Goal: Task Accomplishment & Management: Manage account settings

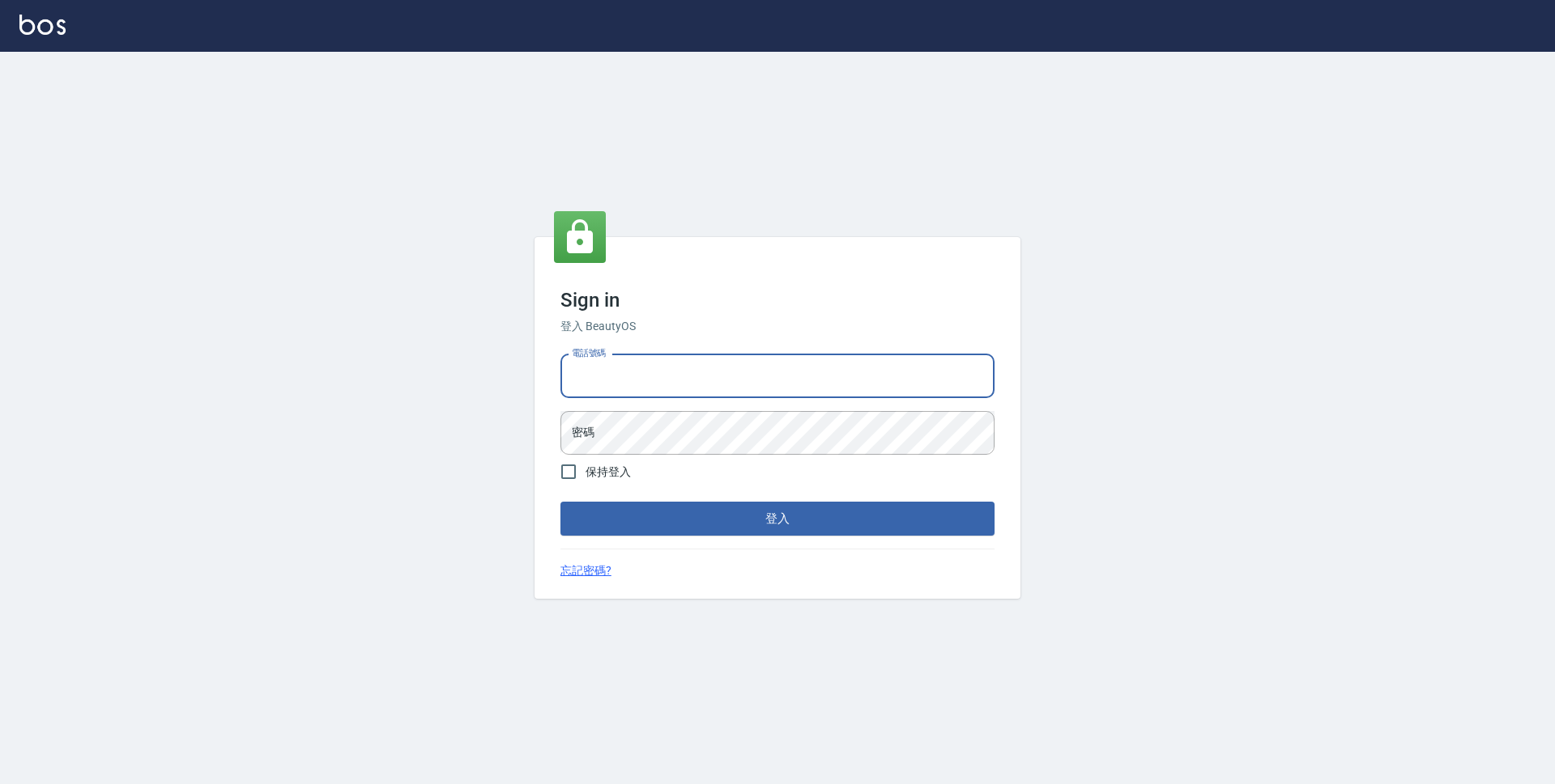
click at [815, 387] on input "電話號碼" at bounding box center [778, 376] width 434 height 44
type input "0423939755"
click at [561, 502] on button "登入" at bounding box center [778, 518] width 434 height 34
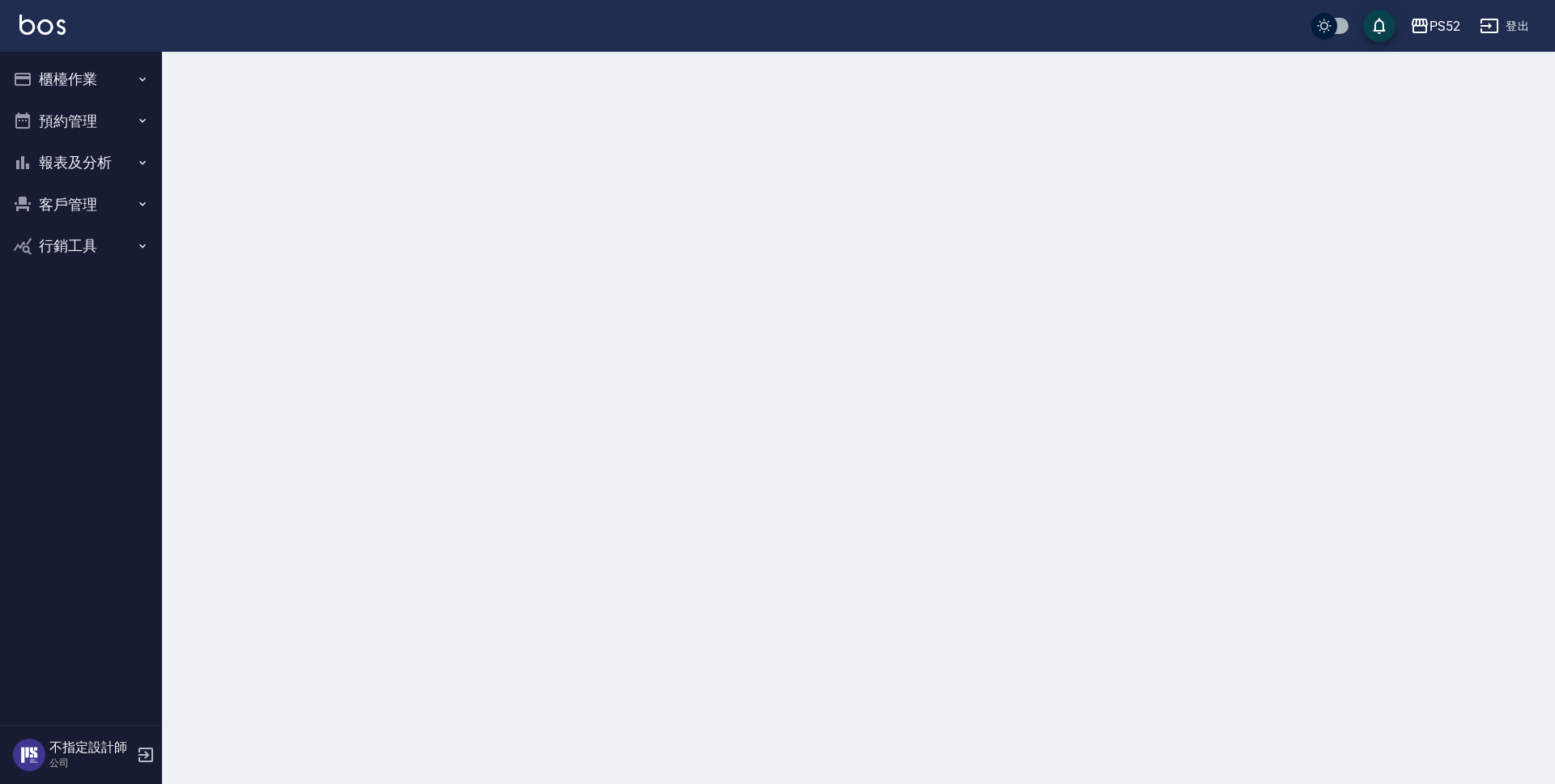
click at [57, 87] on button "櫃檯作業" at bounding box center [81, 79] width 149 height 42
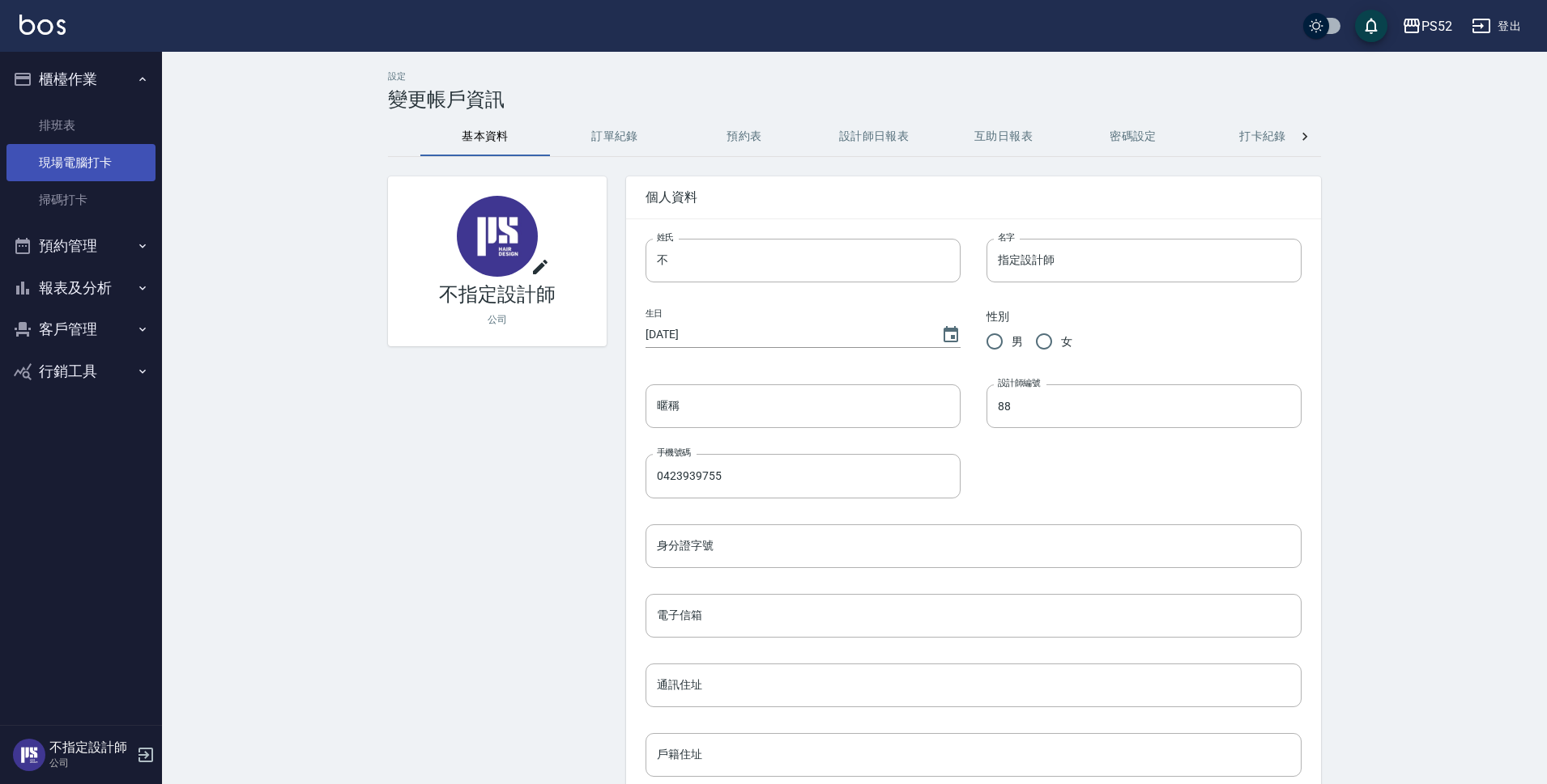
click at [100, 170] on link "現場電腦打卡" at bounding box center [81, 163] width 149 height 37
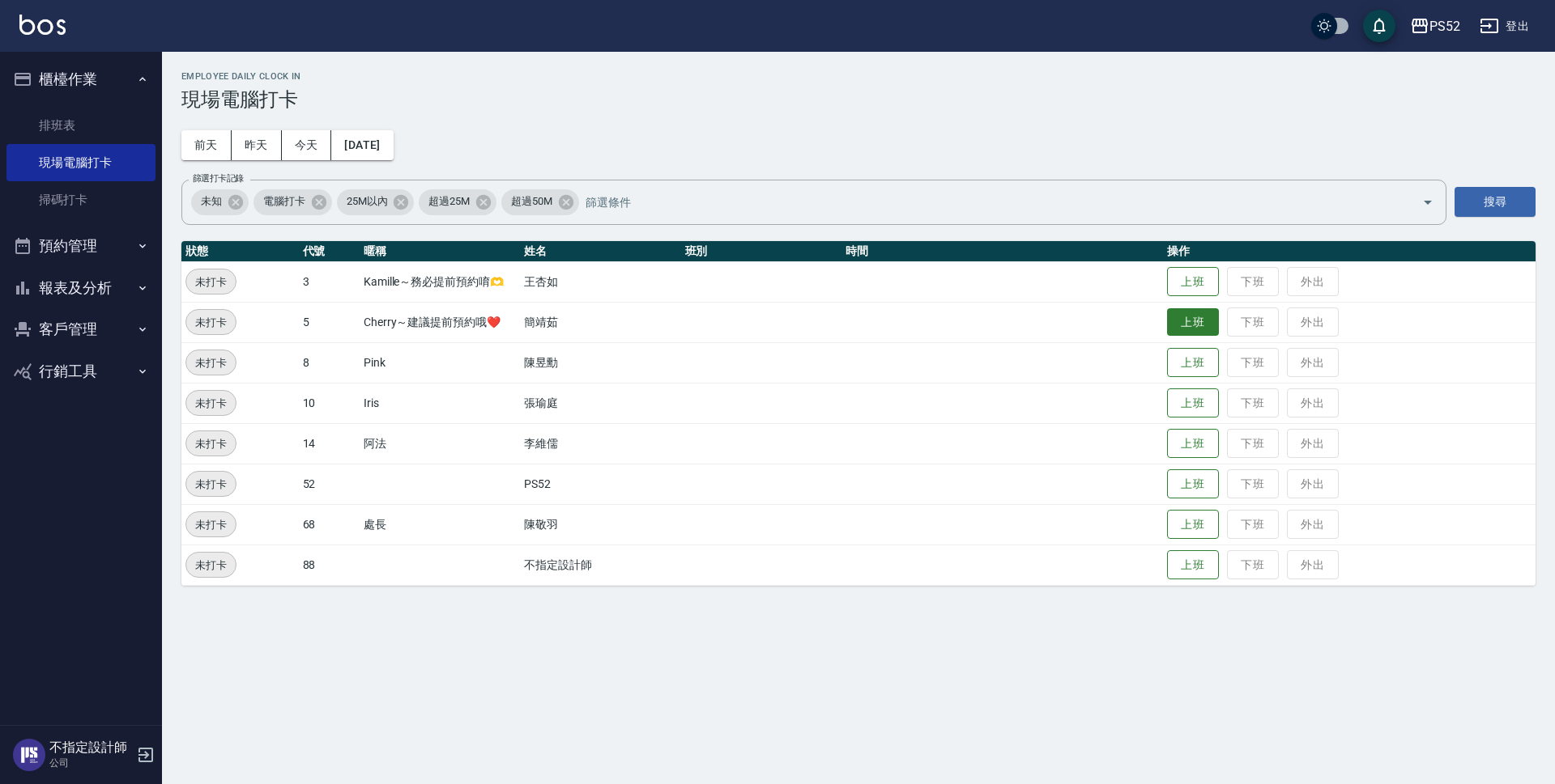
click at [1179, 320] on button "上班" at bounding box center [1193, 322] width 52 height 28
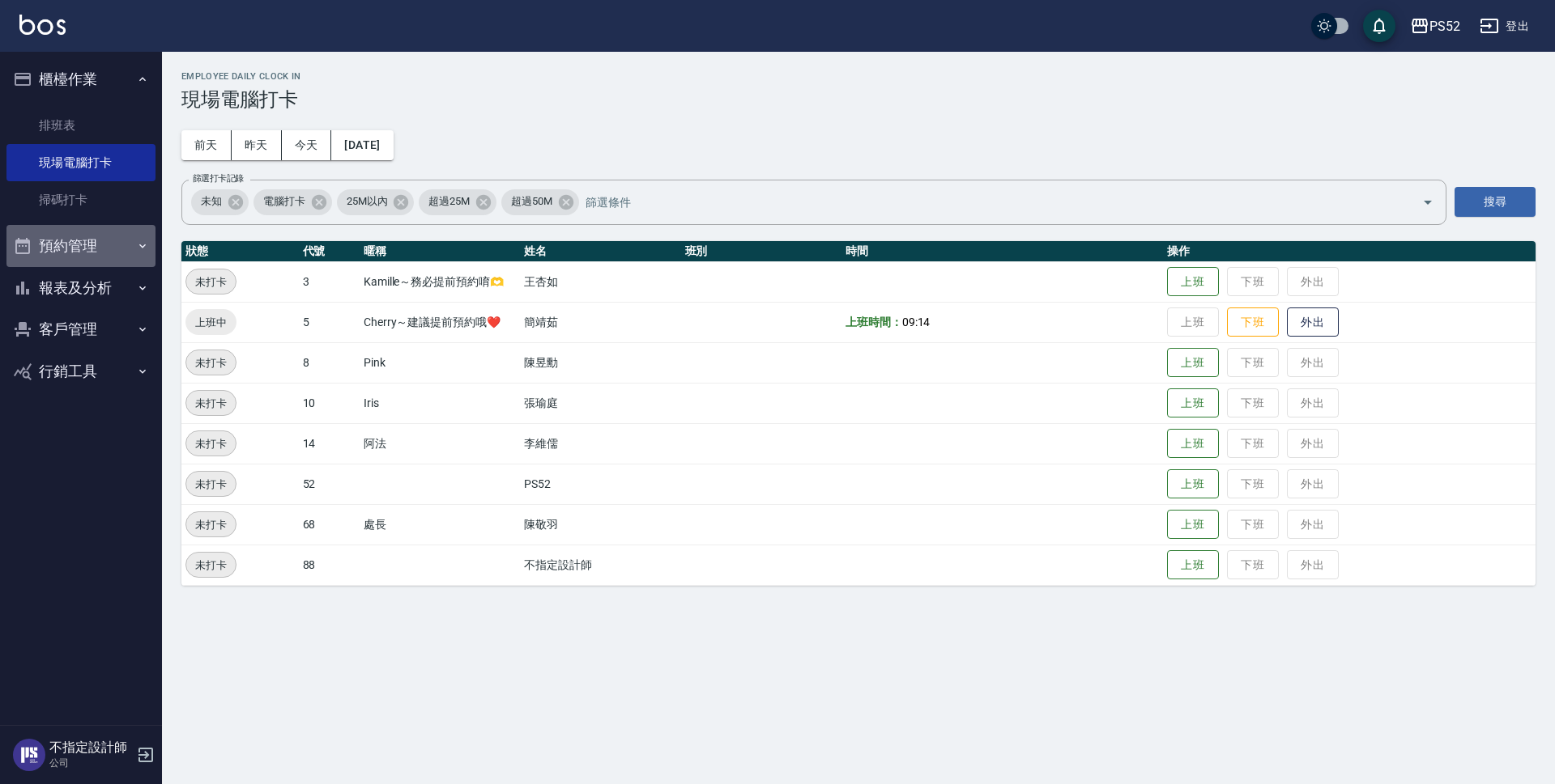
click at [103, 251] on button "預約管理" at bounding box center [81, 246] width 149 height 42
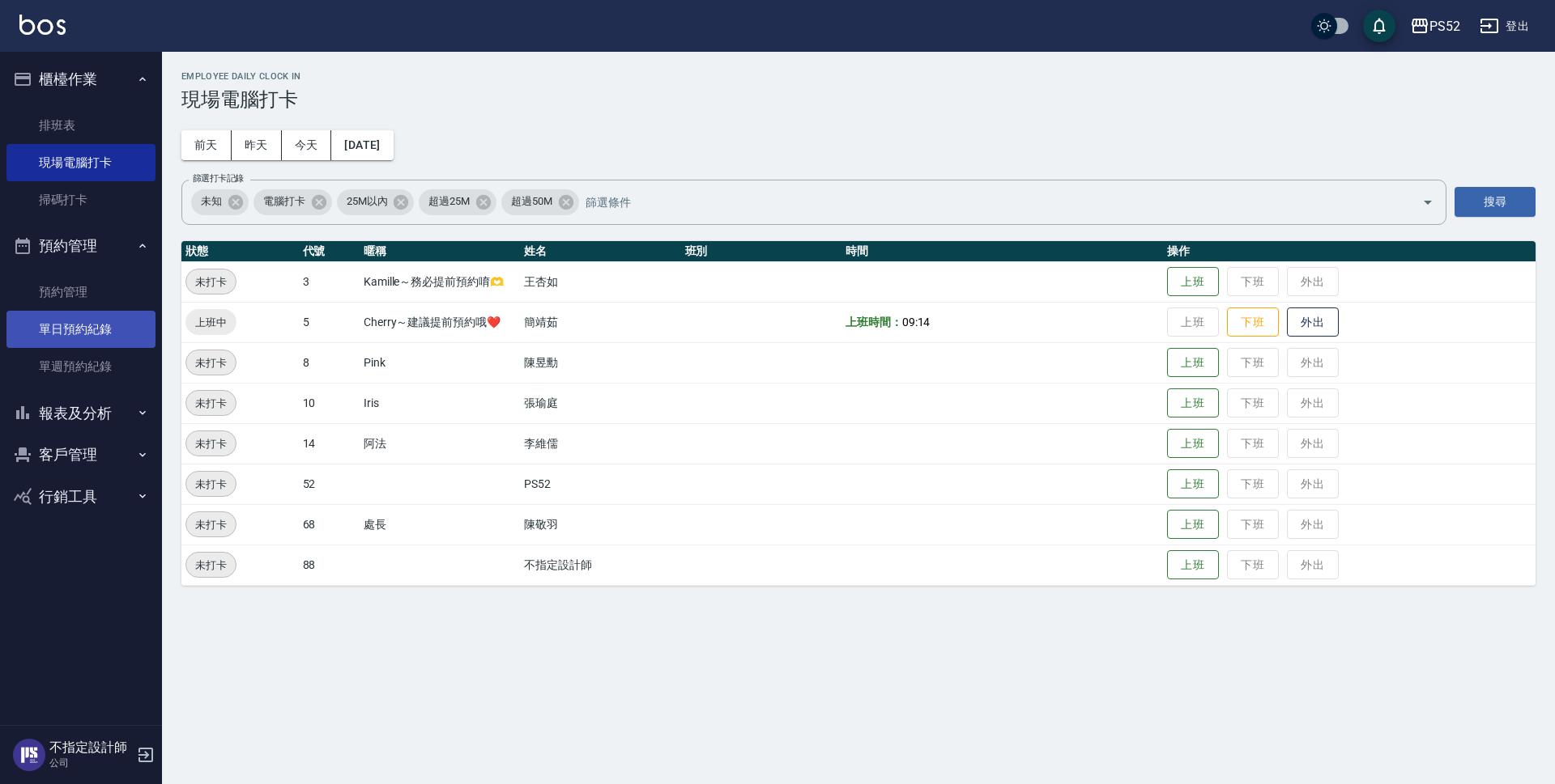
click at [97, 324] on link "單日預約紀錄" at bounding box center [81, 329] width 149 height 37
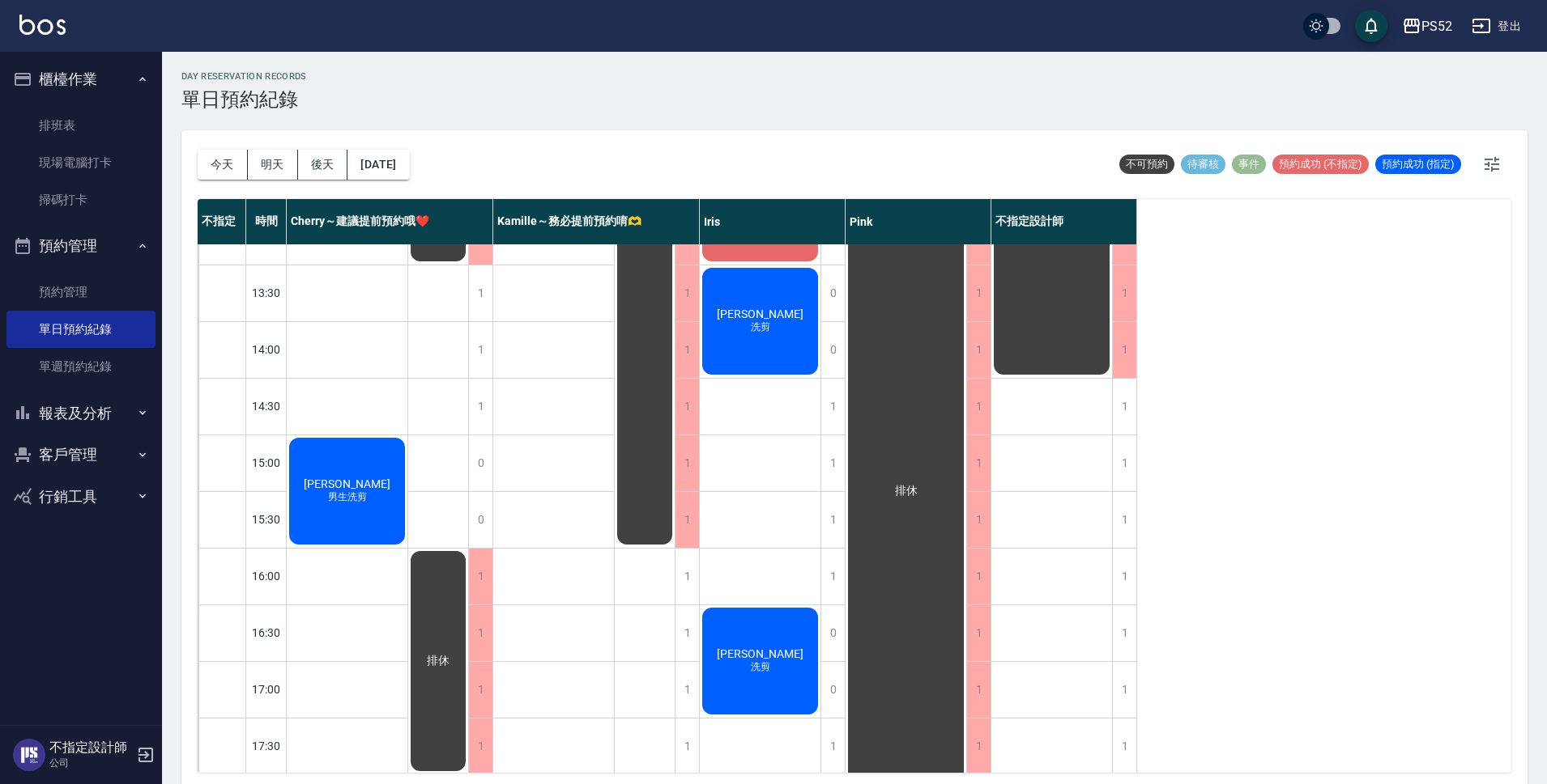
scroll to position [241, 0]
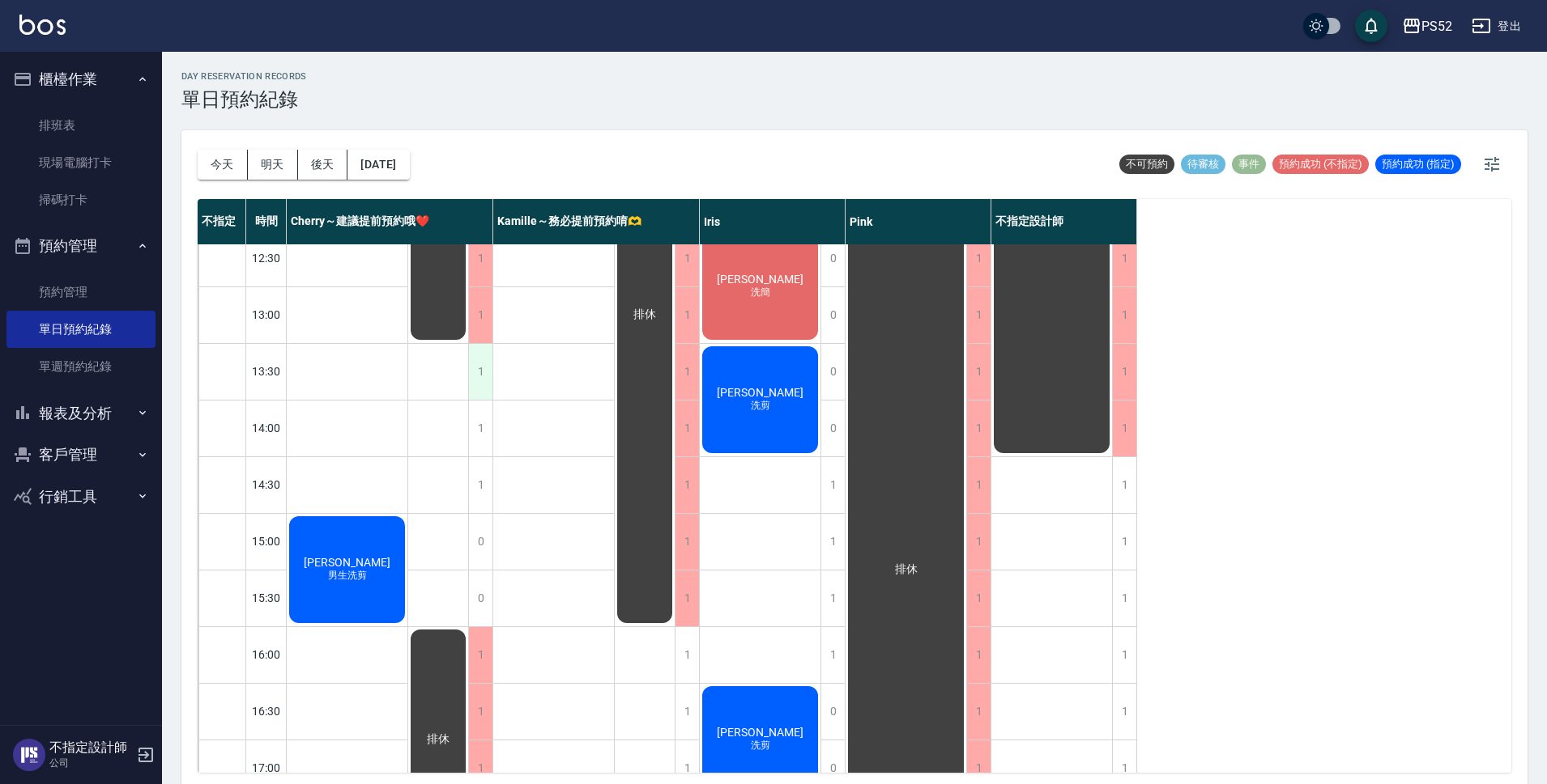
click at [487, 376] on div "1" at bounding box center [480, 371] width 24 height 56
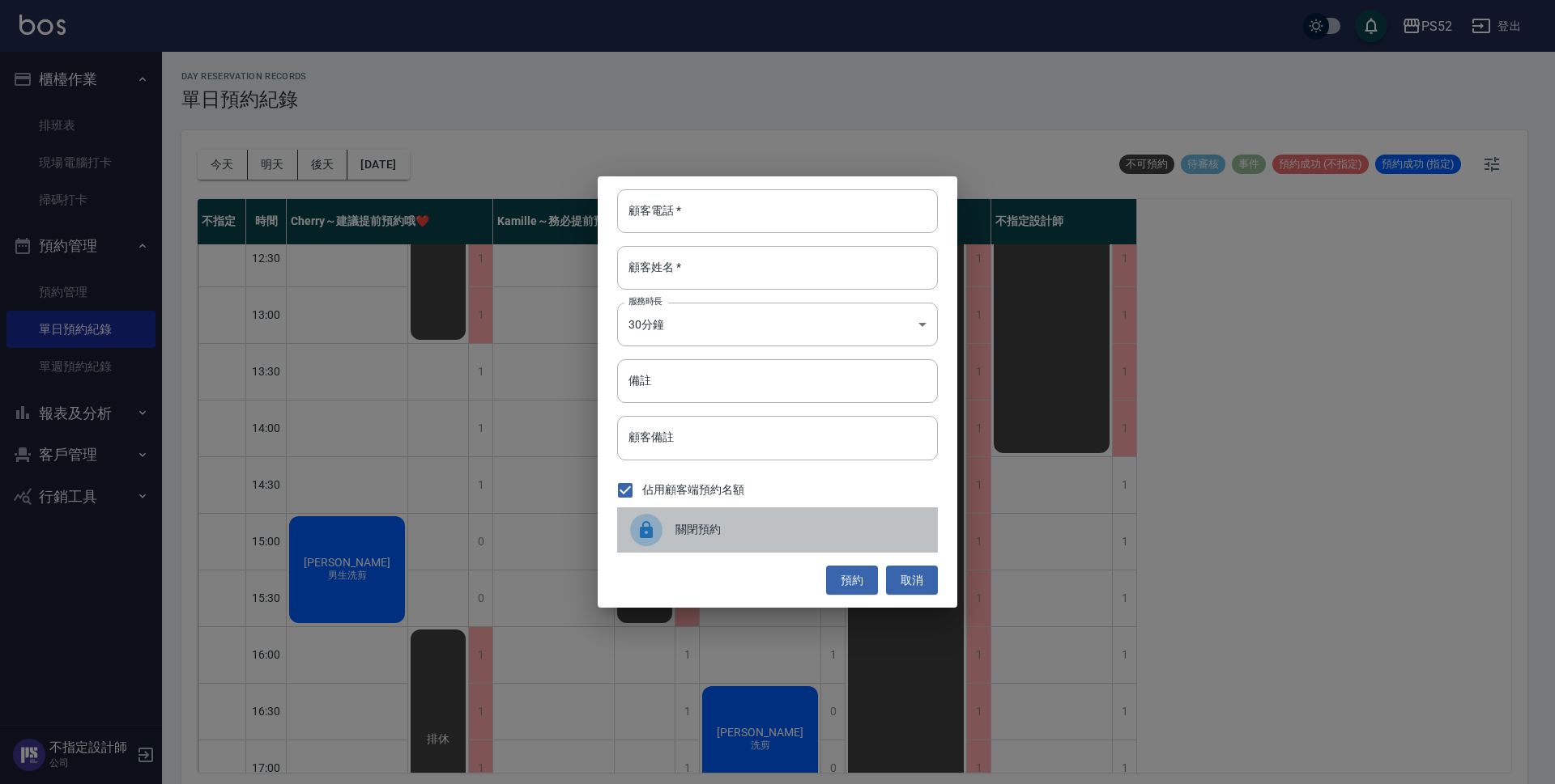
click at [700, 535] on span "關閉預約" at bounding box center [800, 529] width 249 height 17
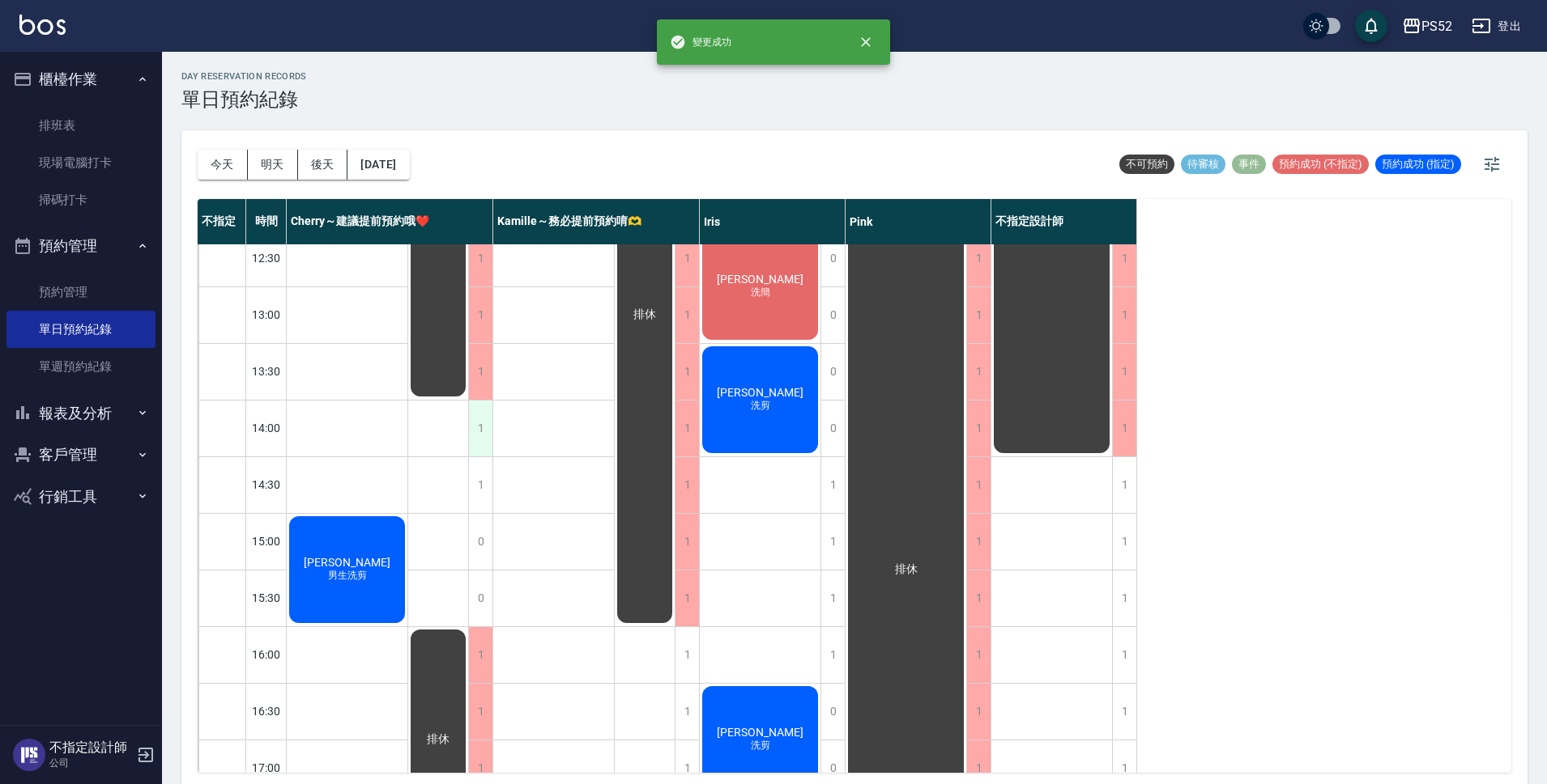
click at [477, 437] on div "1" at bounding box center [480, 428] width 24 height 56
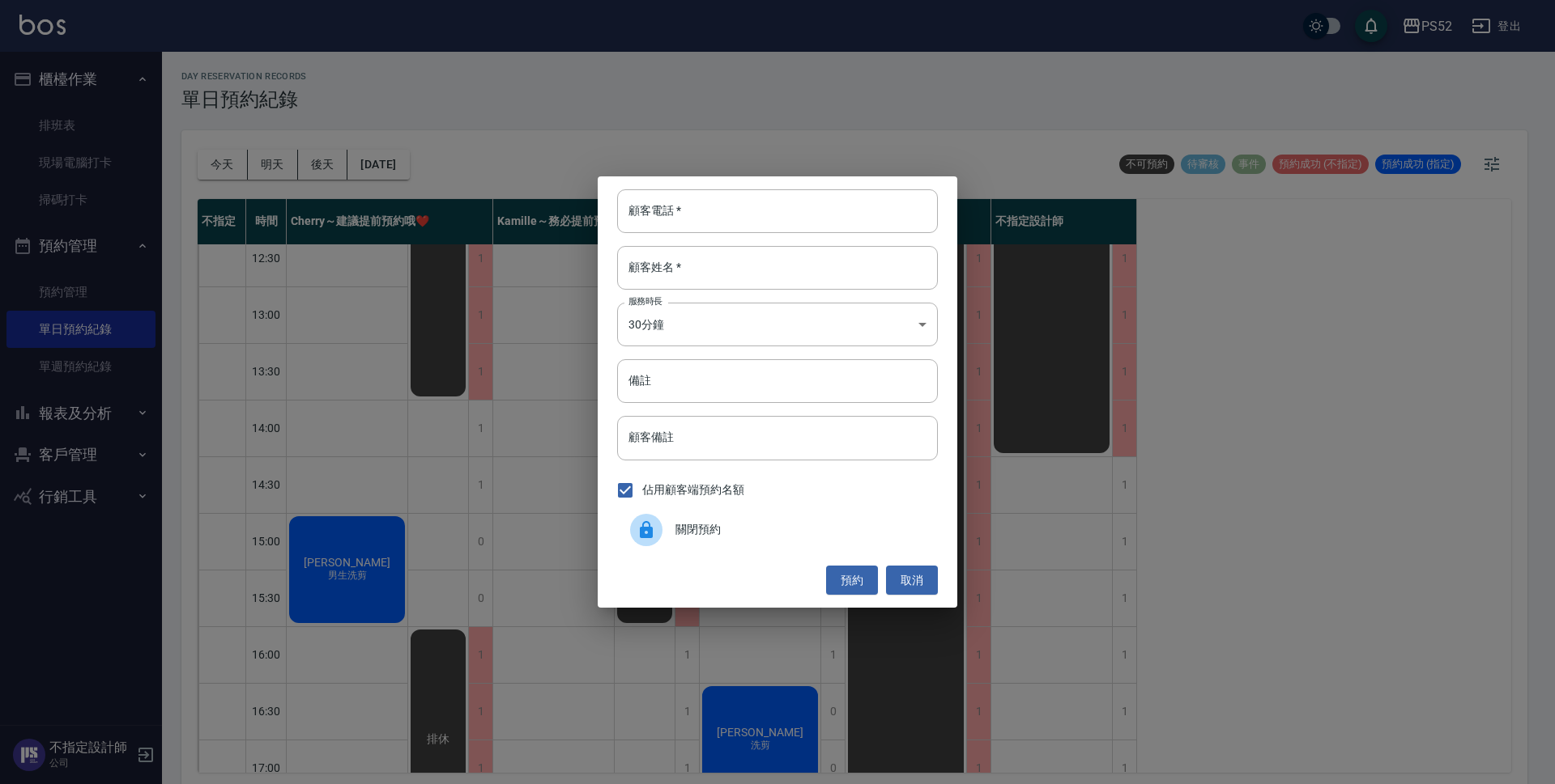
click at [746, 531] on span "關閉預約" at bounding box center [800, 529] width 249 height 17
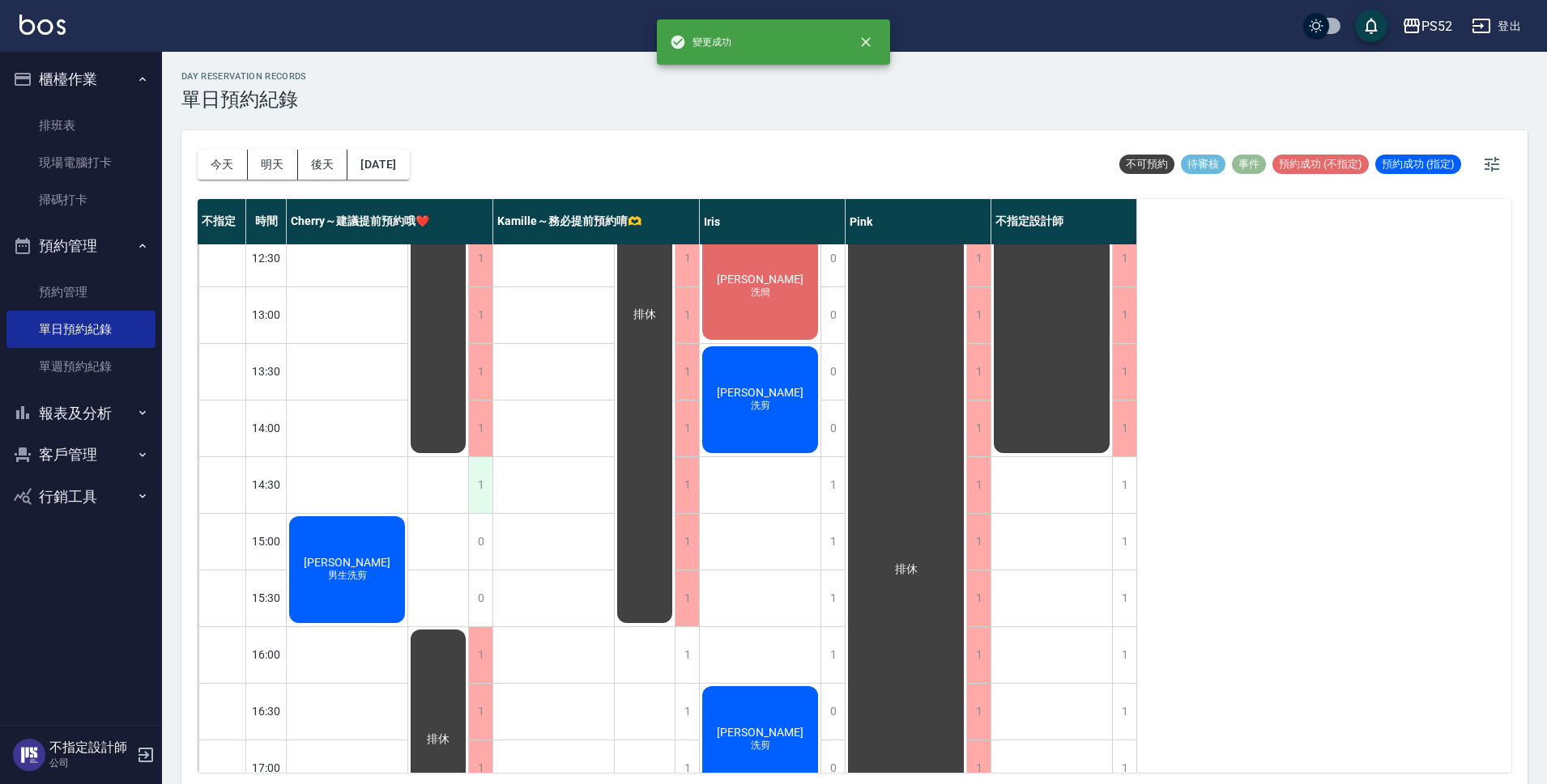
click at [477, 495] on div "1" at bounding box center [480, 484] width 24 height 56
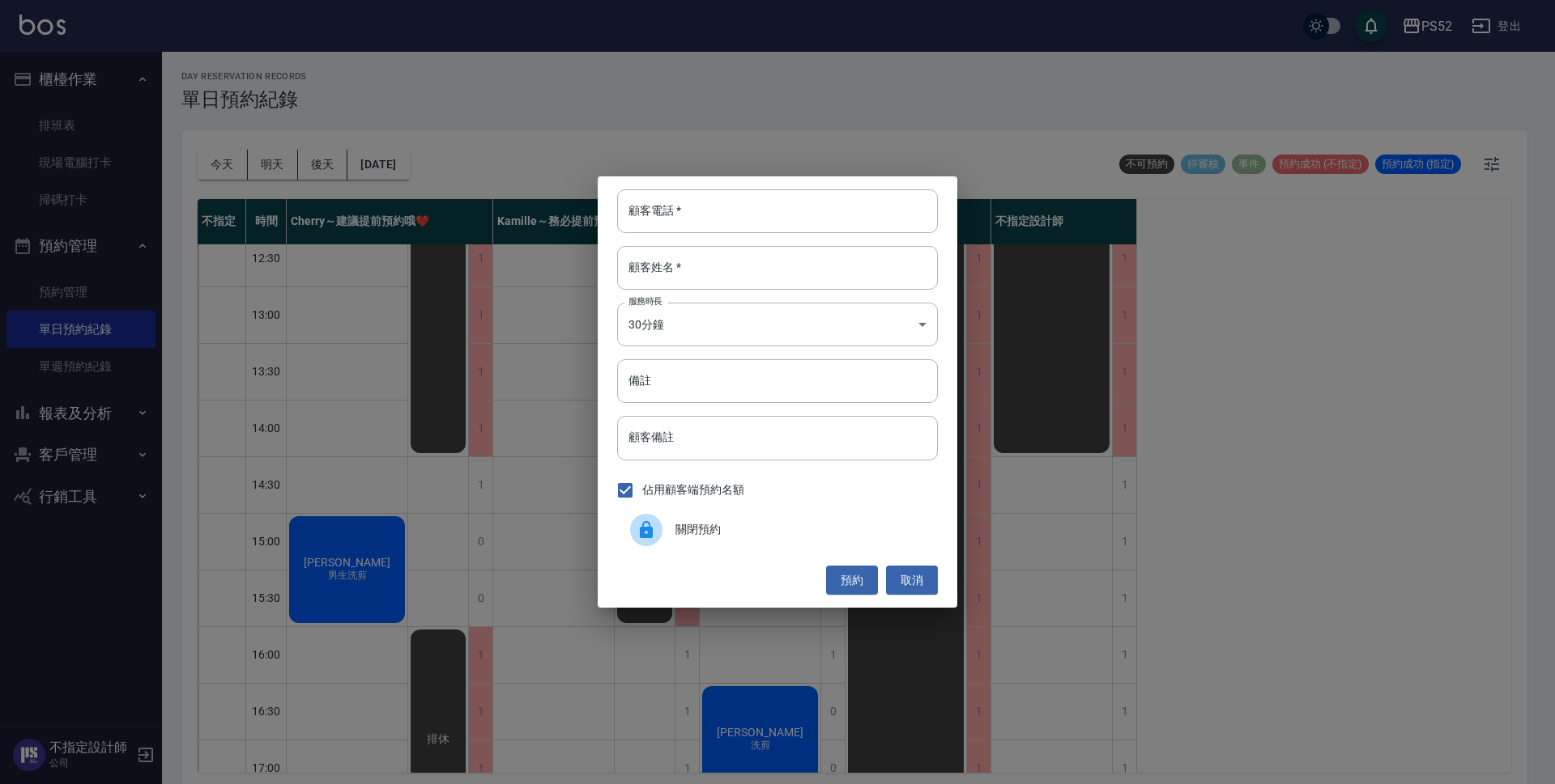
click at [699, 526] on span "關閉預約" at bounding box center [800, 529] width 249 height 17
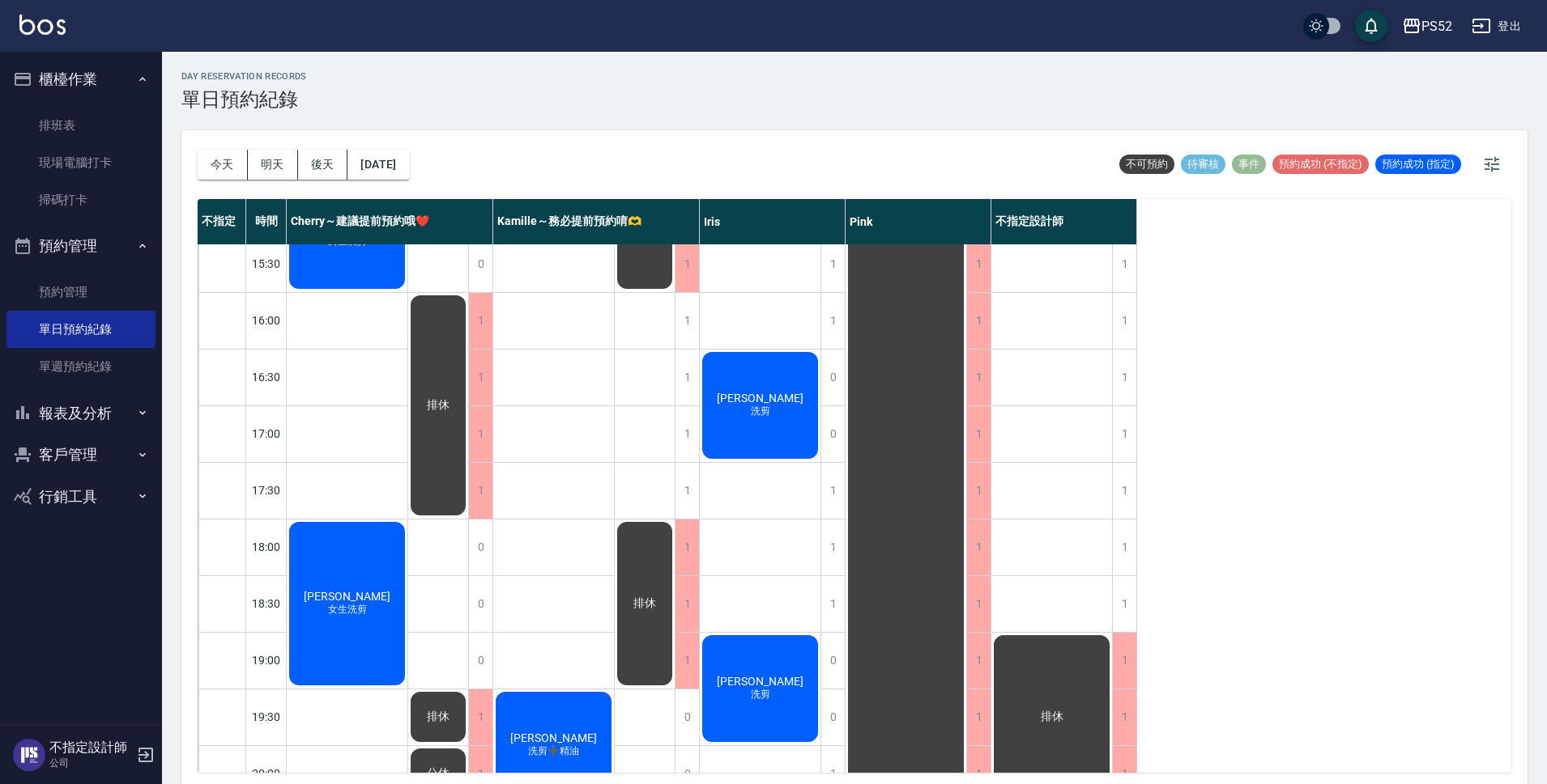
scroll to position [619, 0]
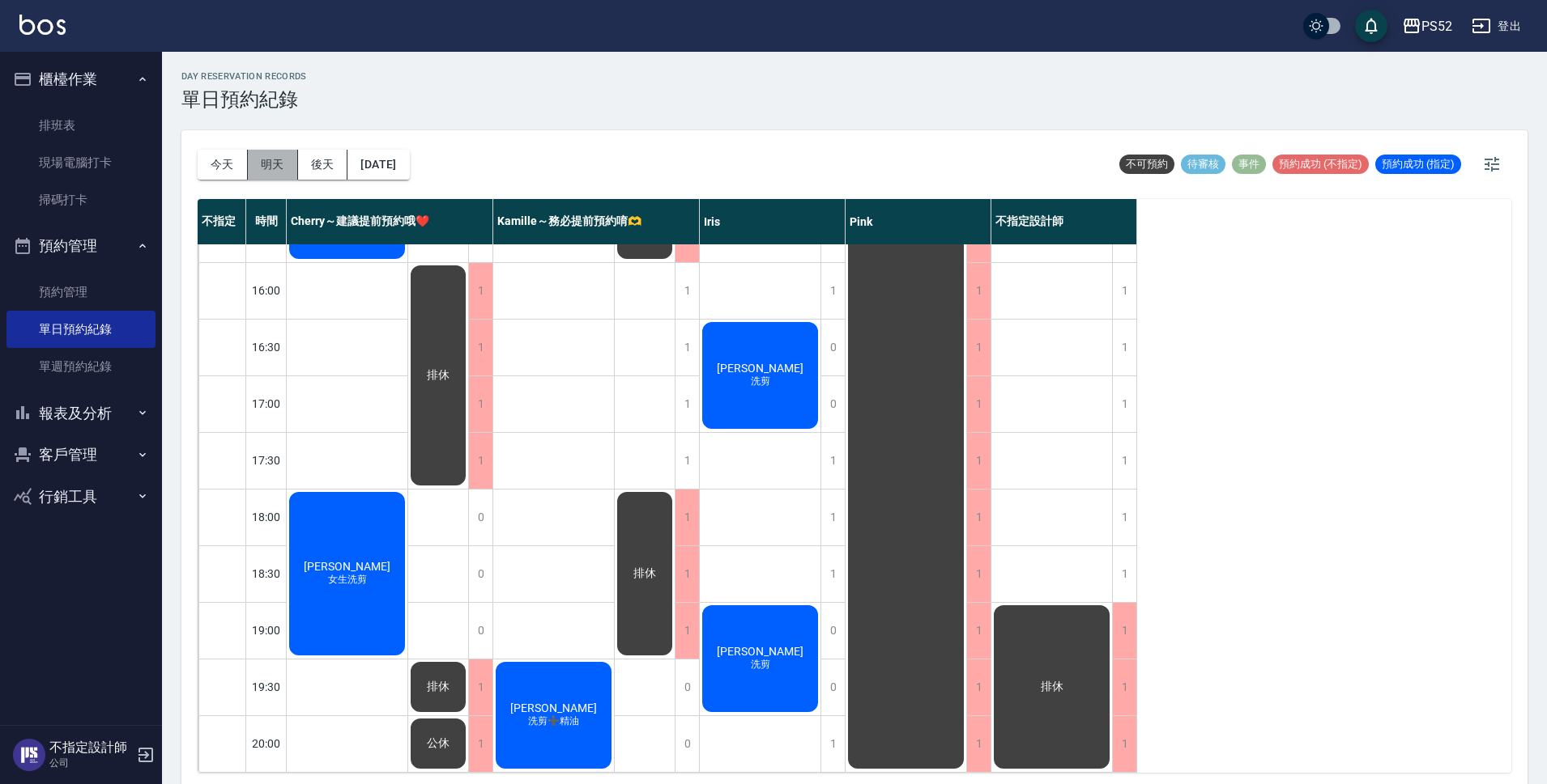
click at [279, 157] on button "明天" at bounding box center [272, 164] width 50 height 30
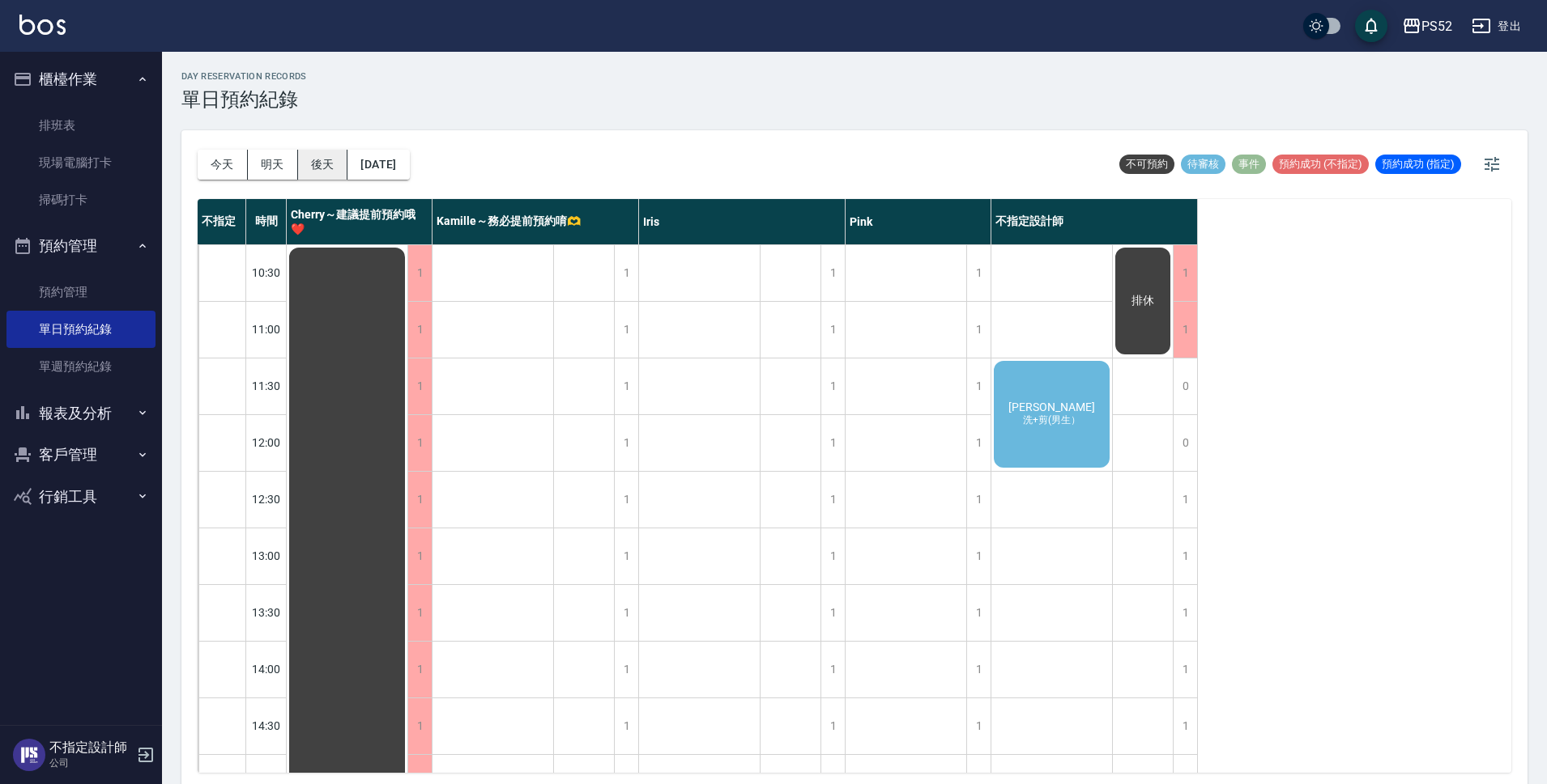
click at [334, 168] on button "後天" at bounding box center [322, 164] width 50 height 30
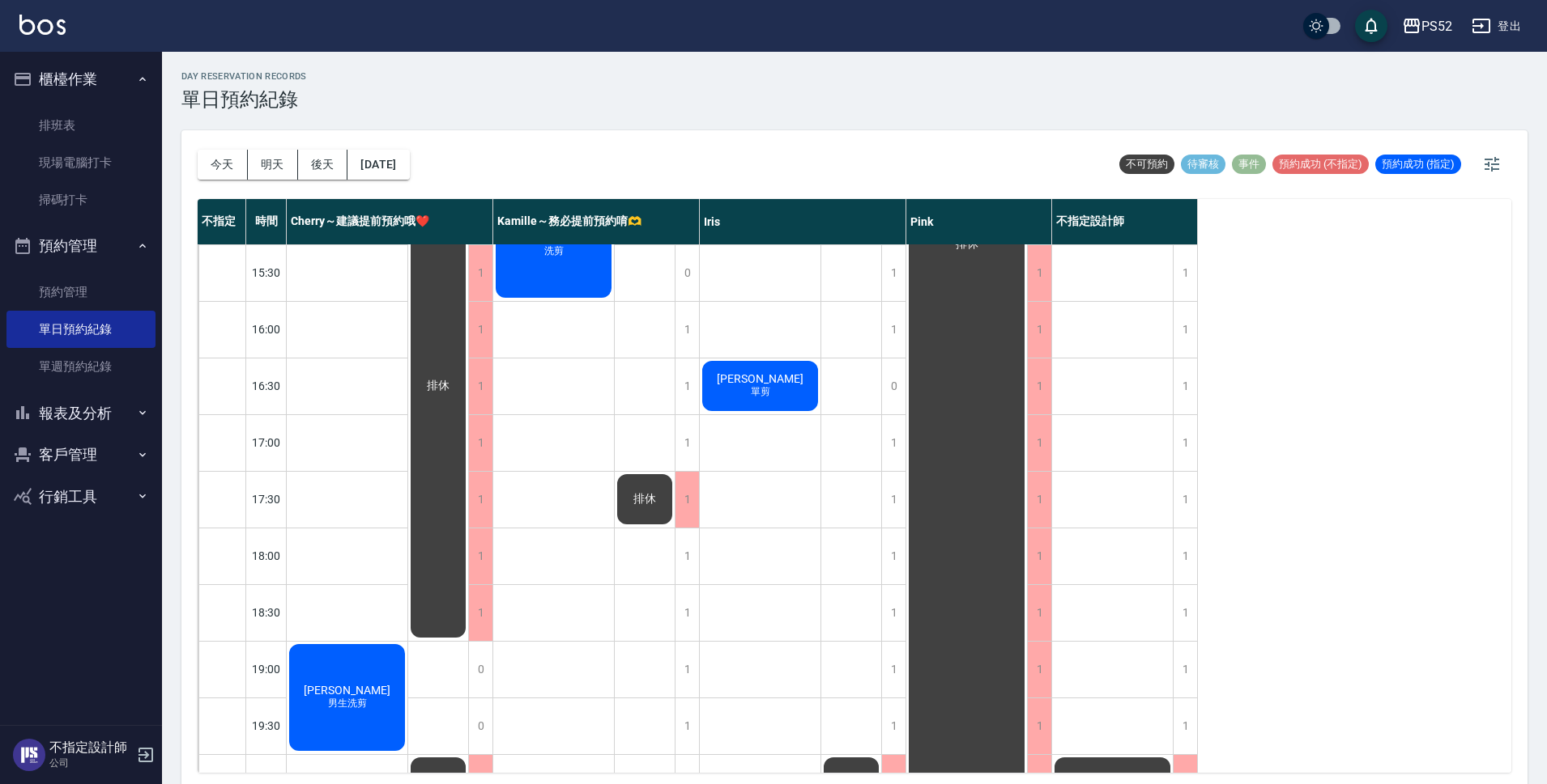
scroll to position [619, 0]
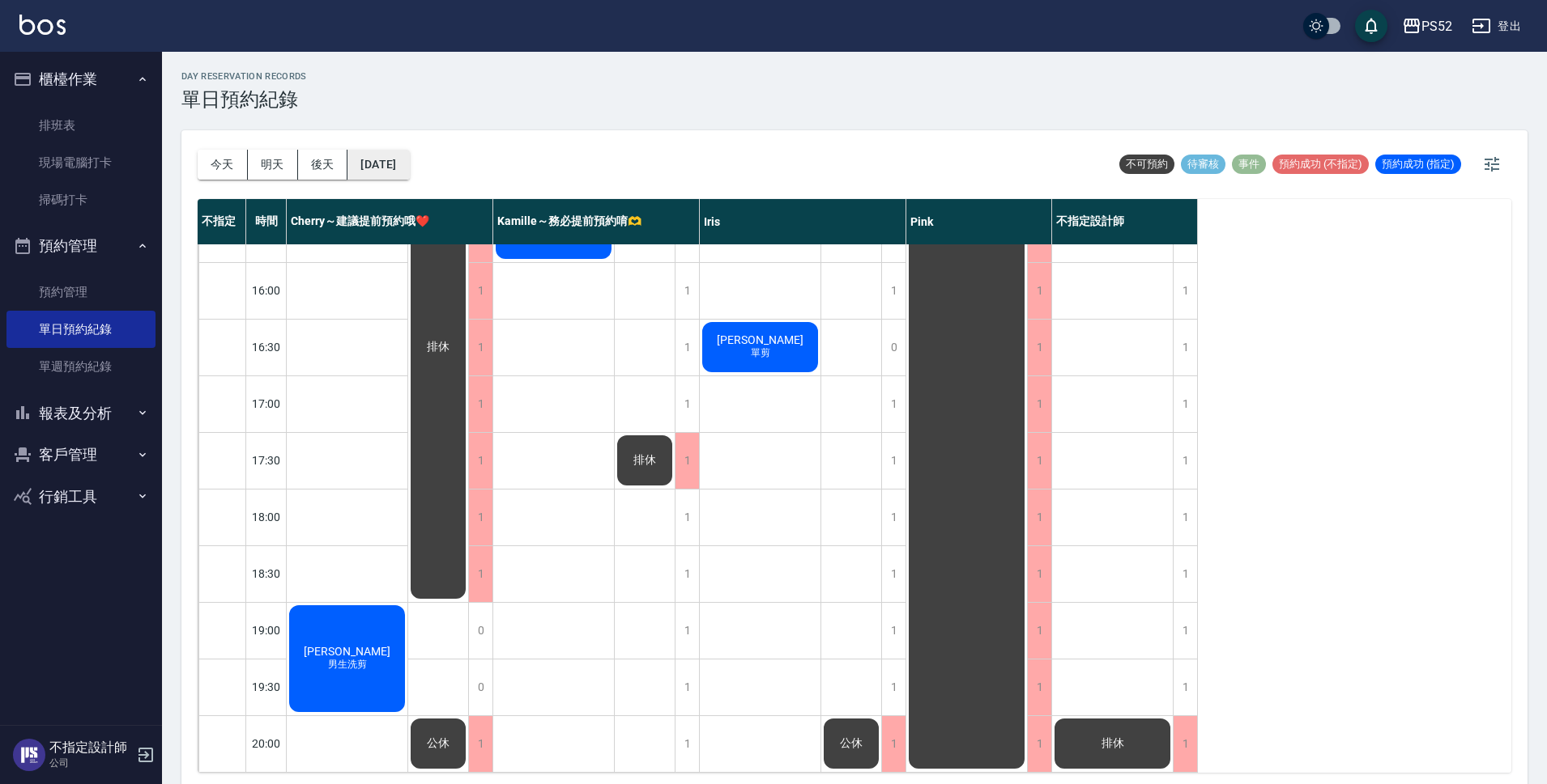
click at [401, 169] on button "[DATE]" at bounding box center [378, 164] width 62 height 30
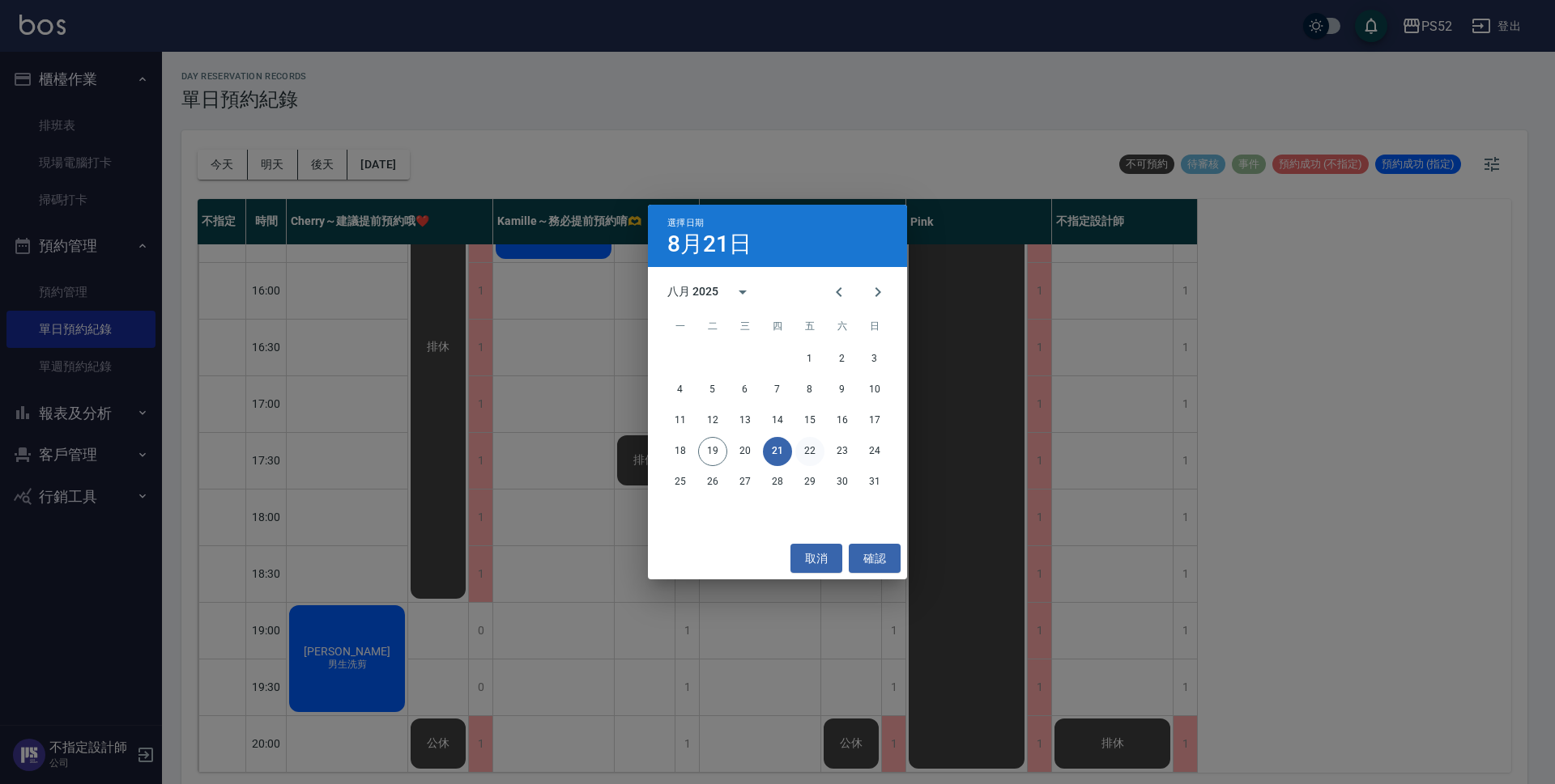
click at [810, 450] on button "22" at bounding box center [810, 452] width 29 height 29
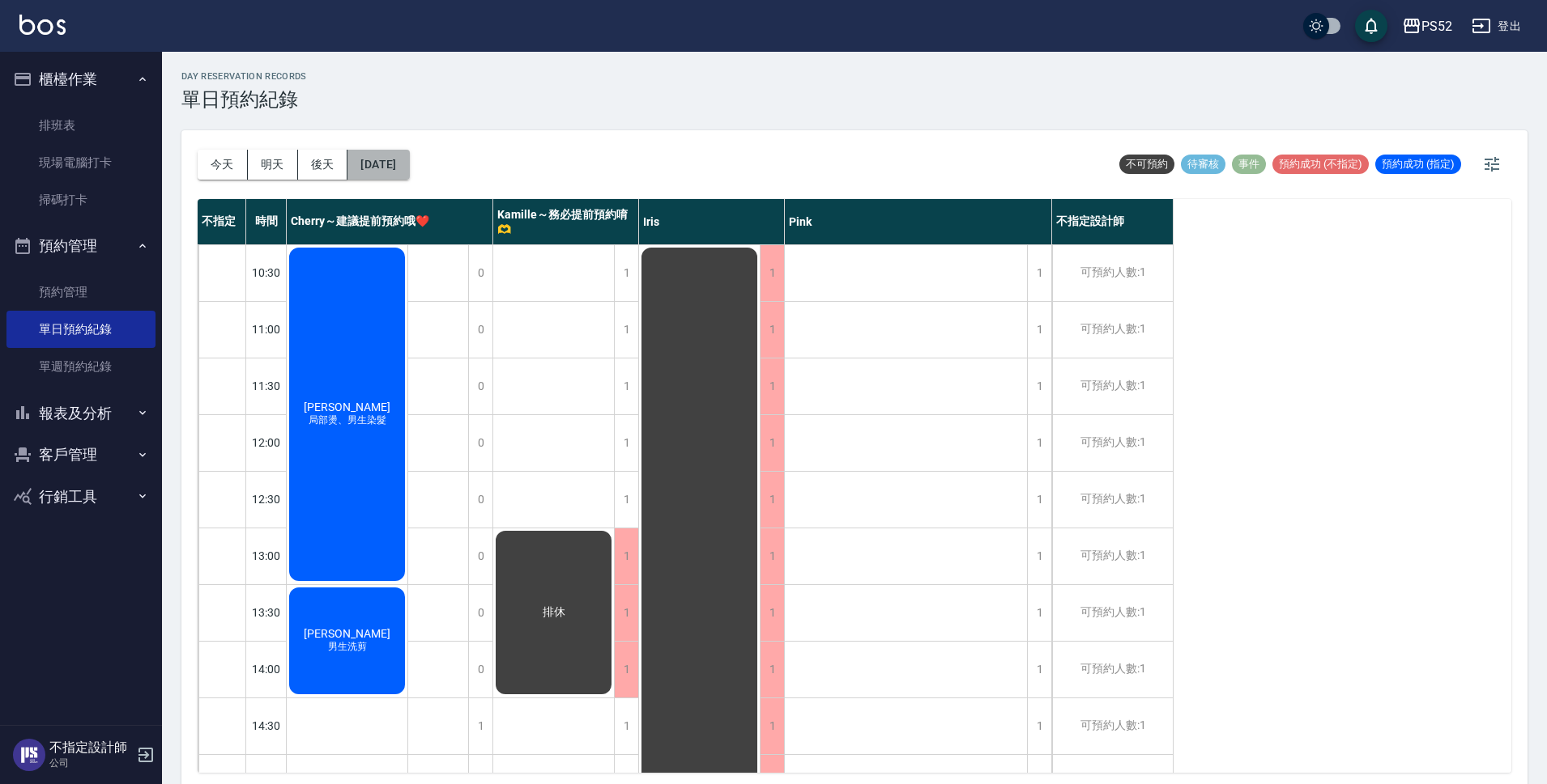
click at [408, 163] on button "[DATE]" at bounding box center [378, 164] width 62 height 30
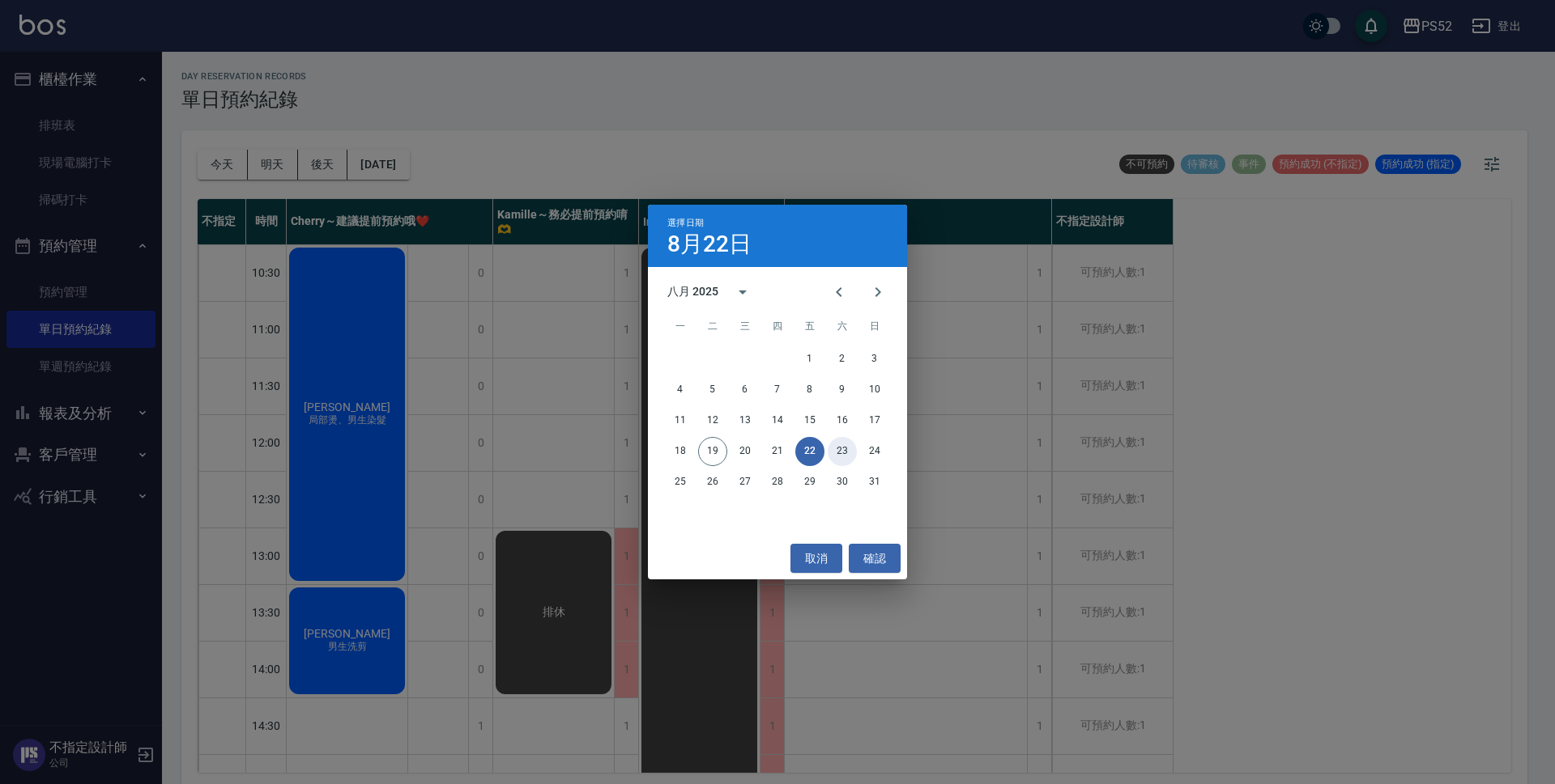
click at [842, 454] on button "23" at bounding box center [842, 452] width 29 height 29
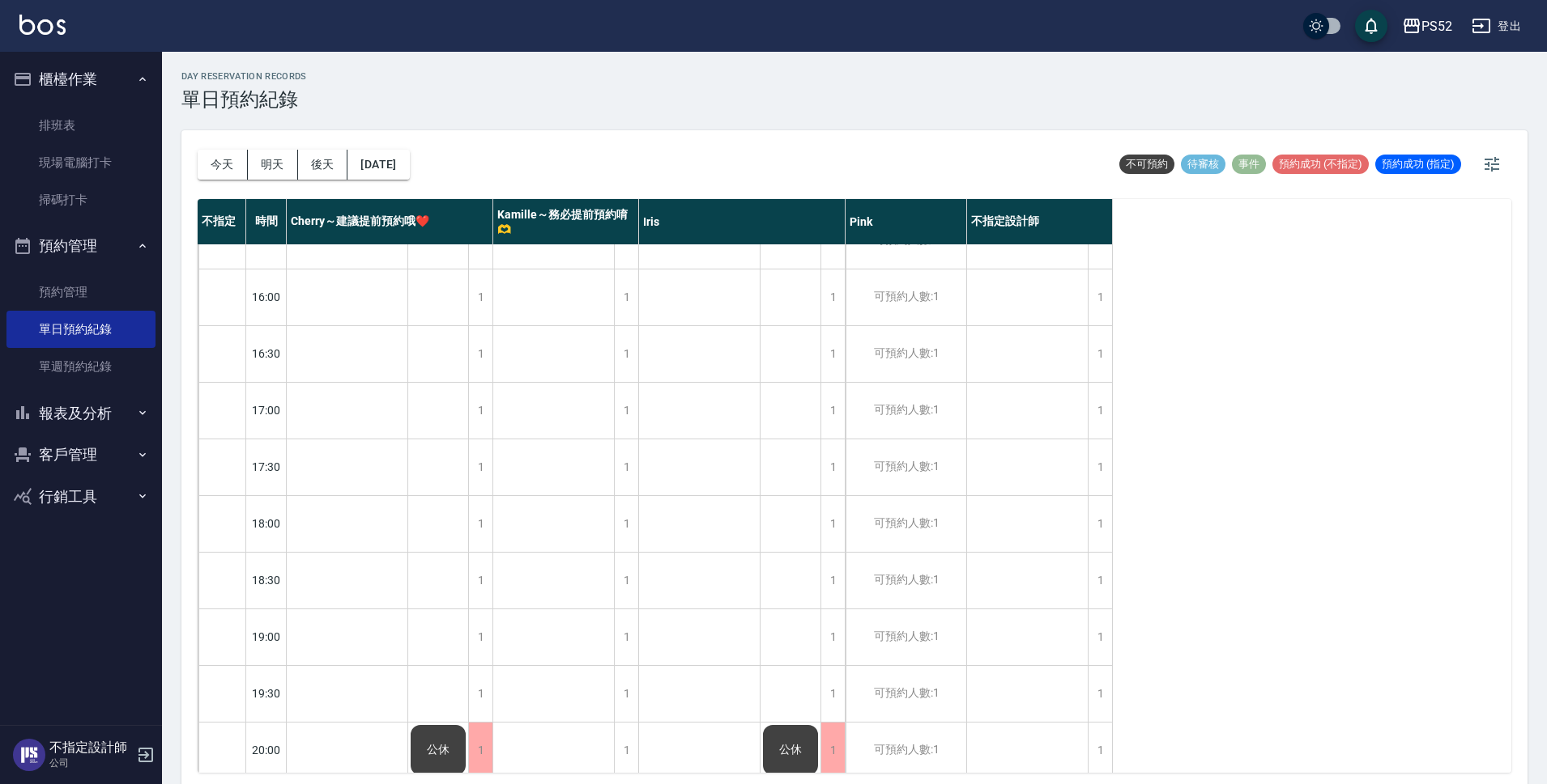
scroll to position [619, 0]
click at [382, 168] on button "[DATE]" at bounding box center [378, 164] width 62 height 30
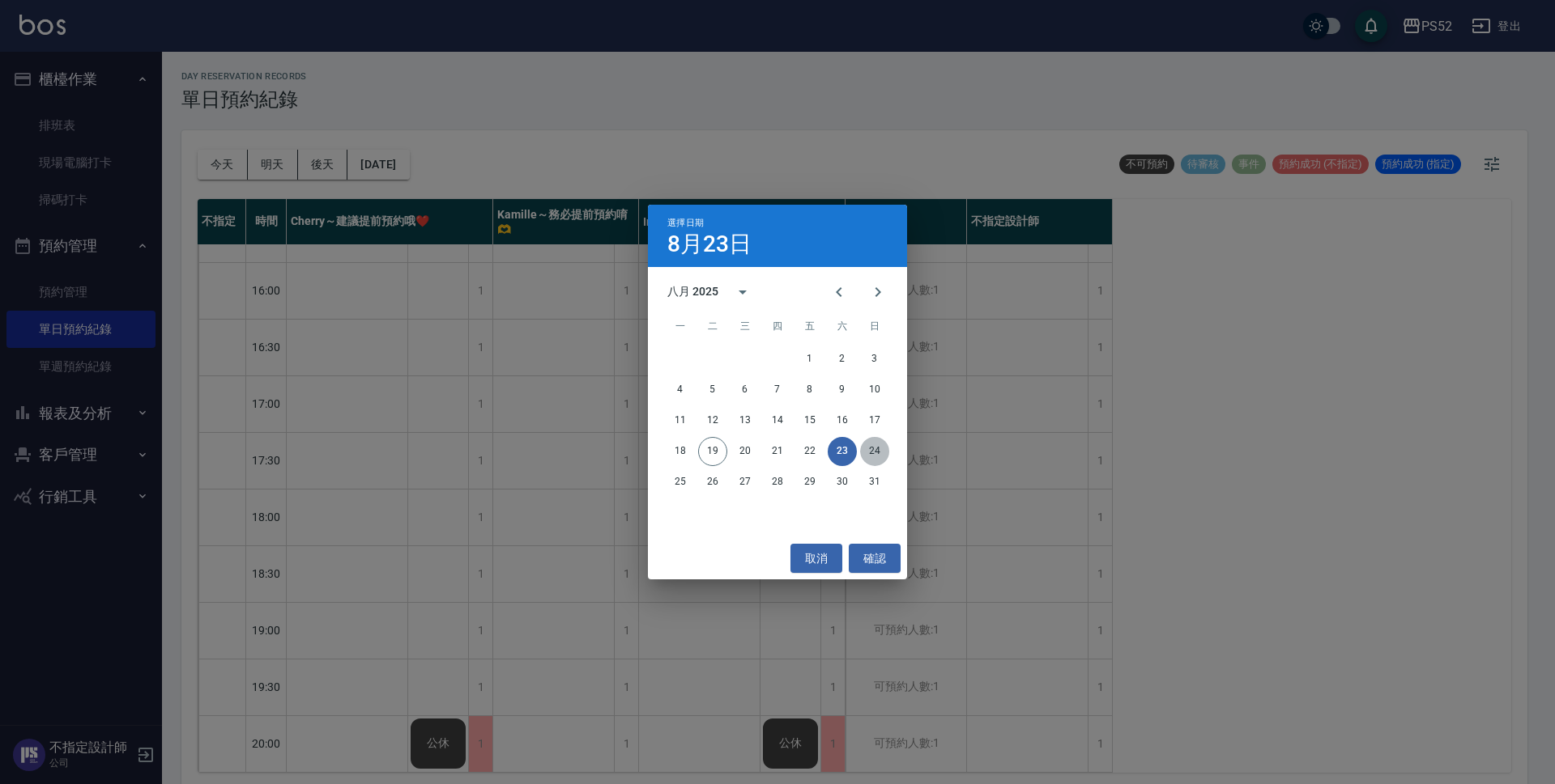
click at [871, 458] on button "24" at bounding box center [875, 452] width 29 height 29
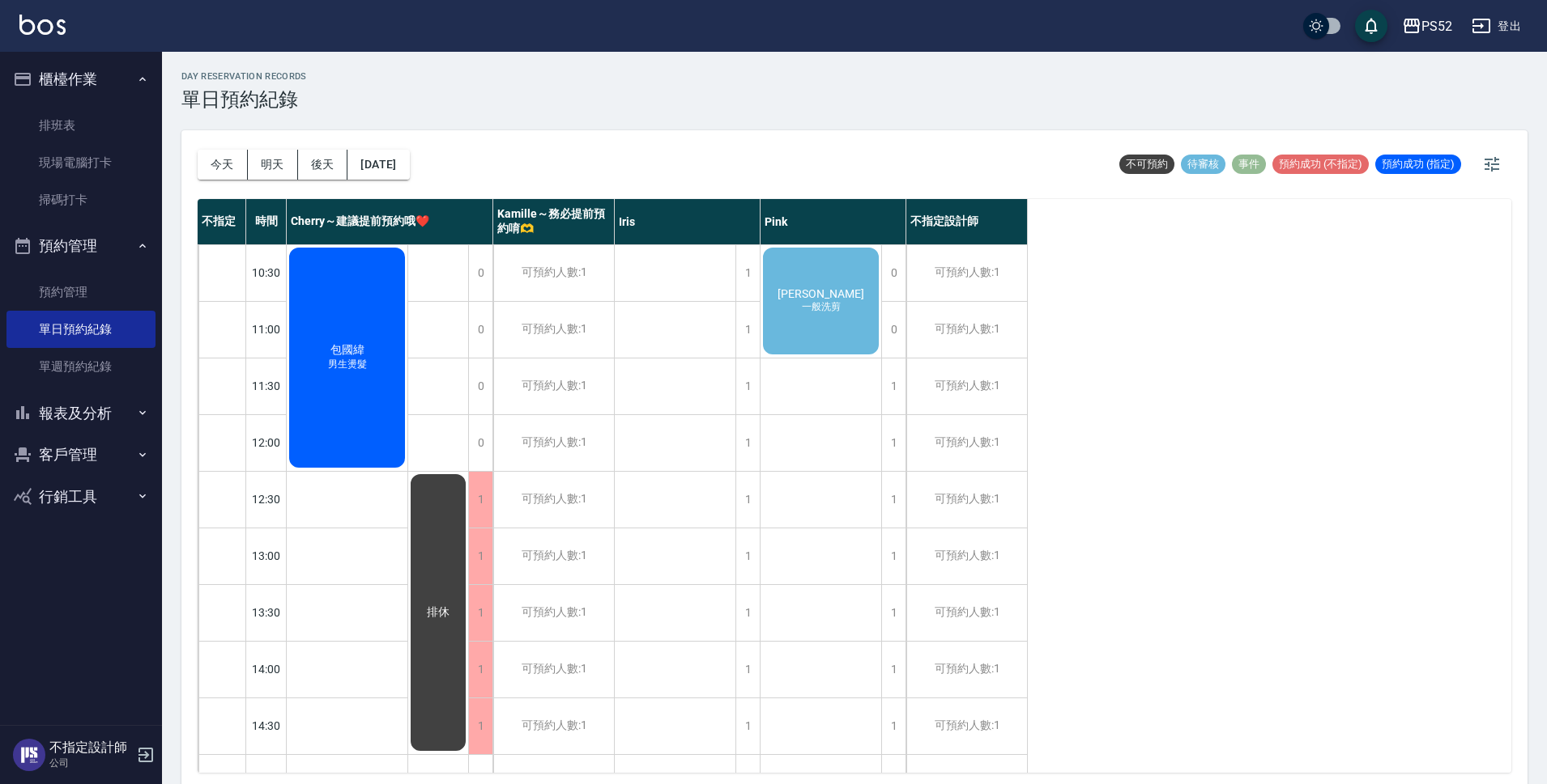
click at [370, 357] on span "一般洗剪" at bounding box center [347, 364] width 45 height 14
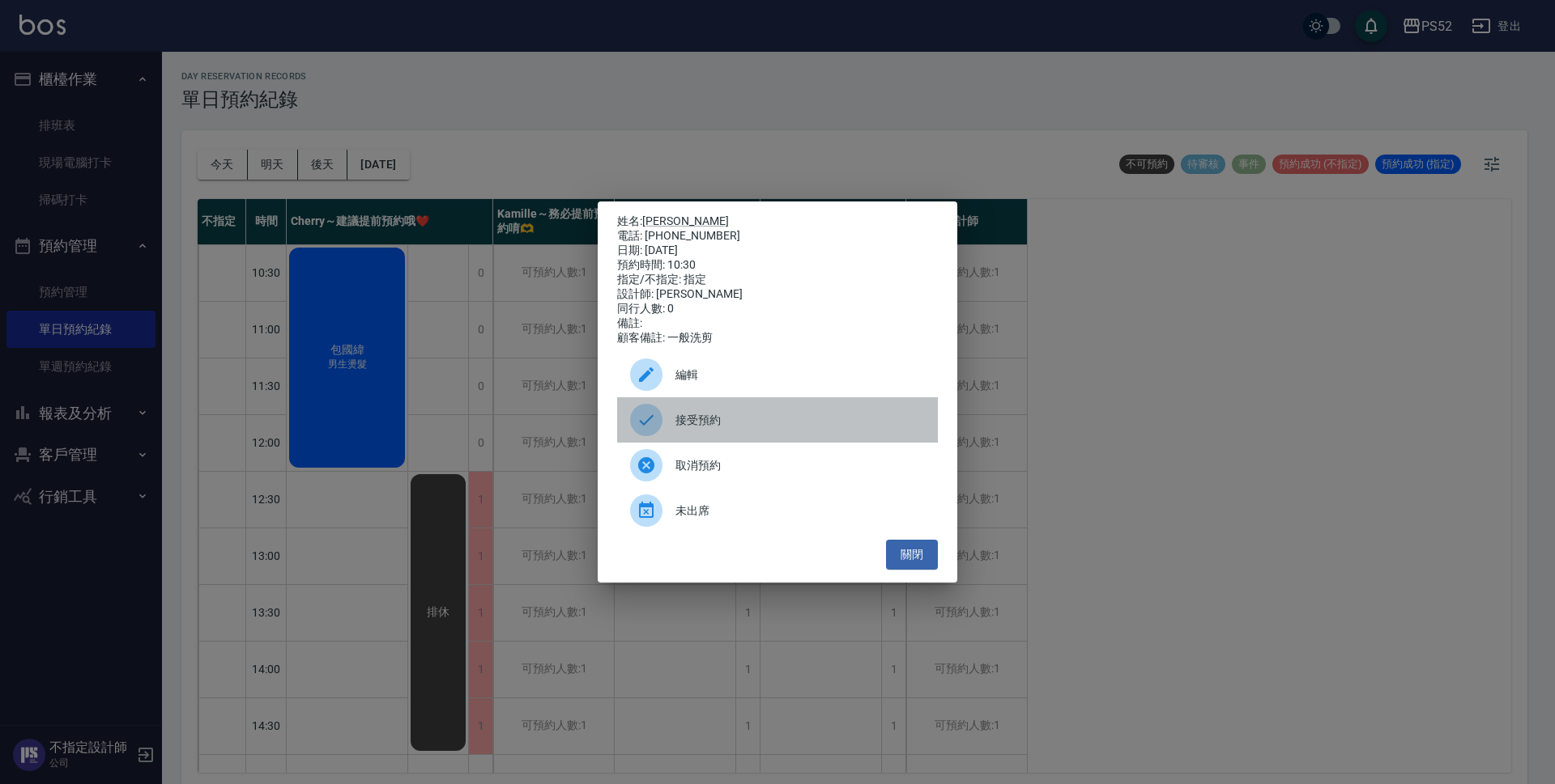
click at [799, 426] on span "接受預約" at bounding box center [800, 420] width 249 height 17
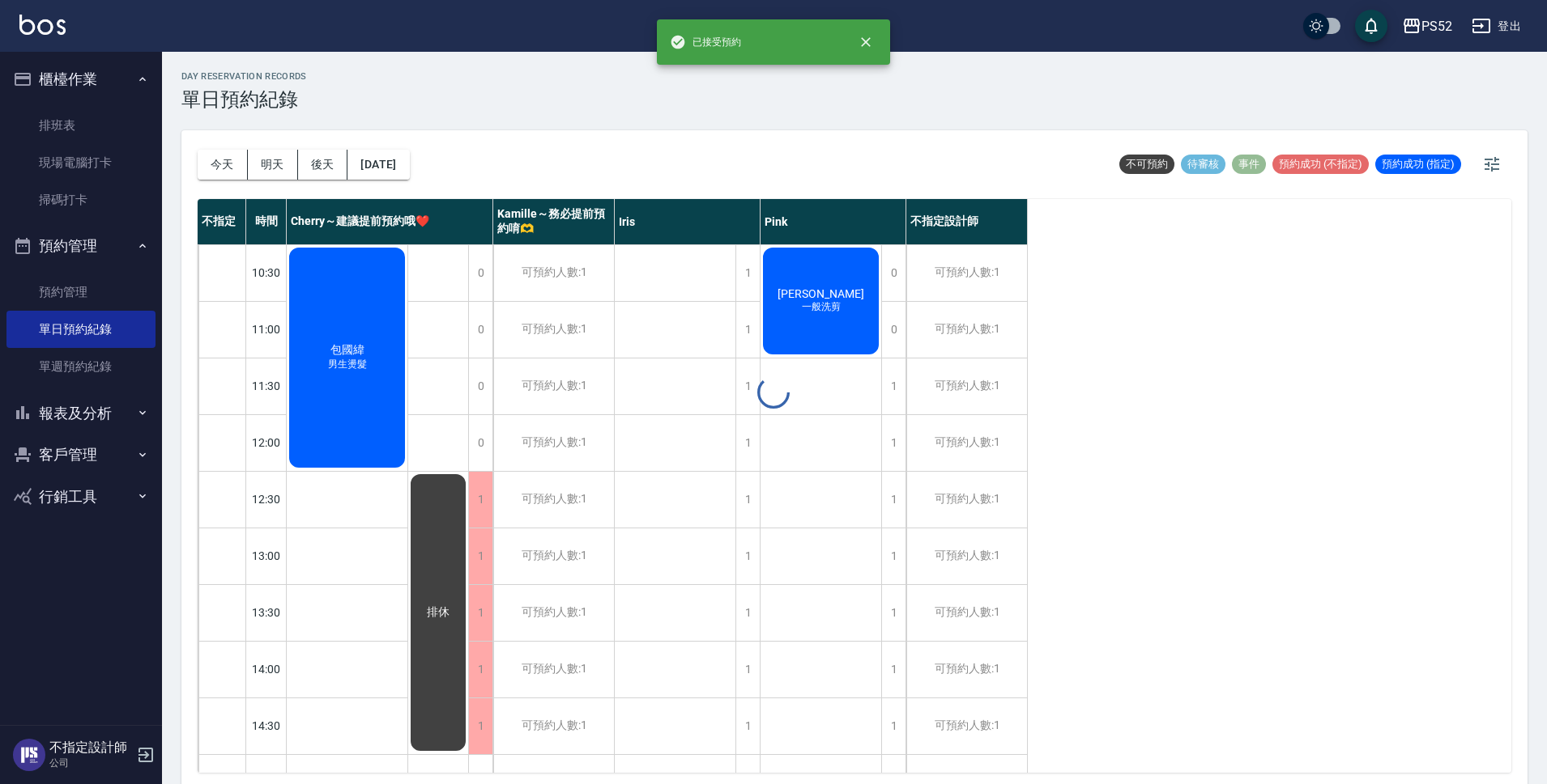
click at [409, 170] on button "[DATE]" at bounding box center [378, 164] width 62 height 30
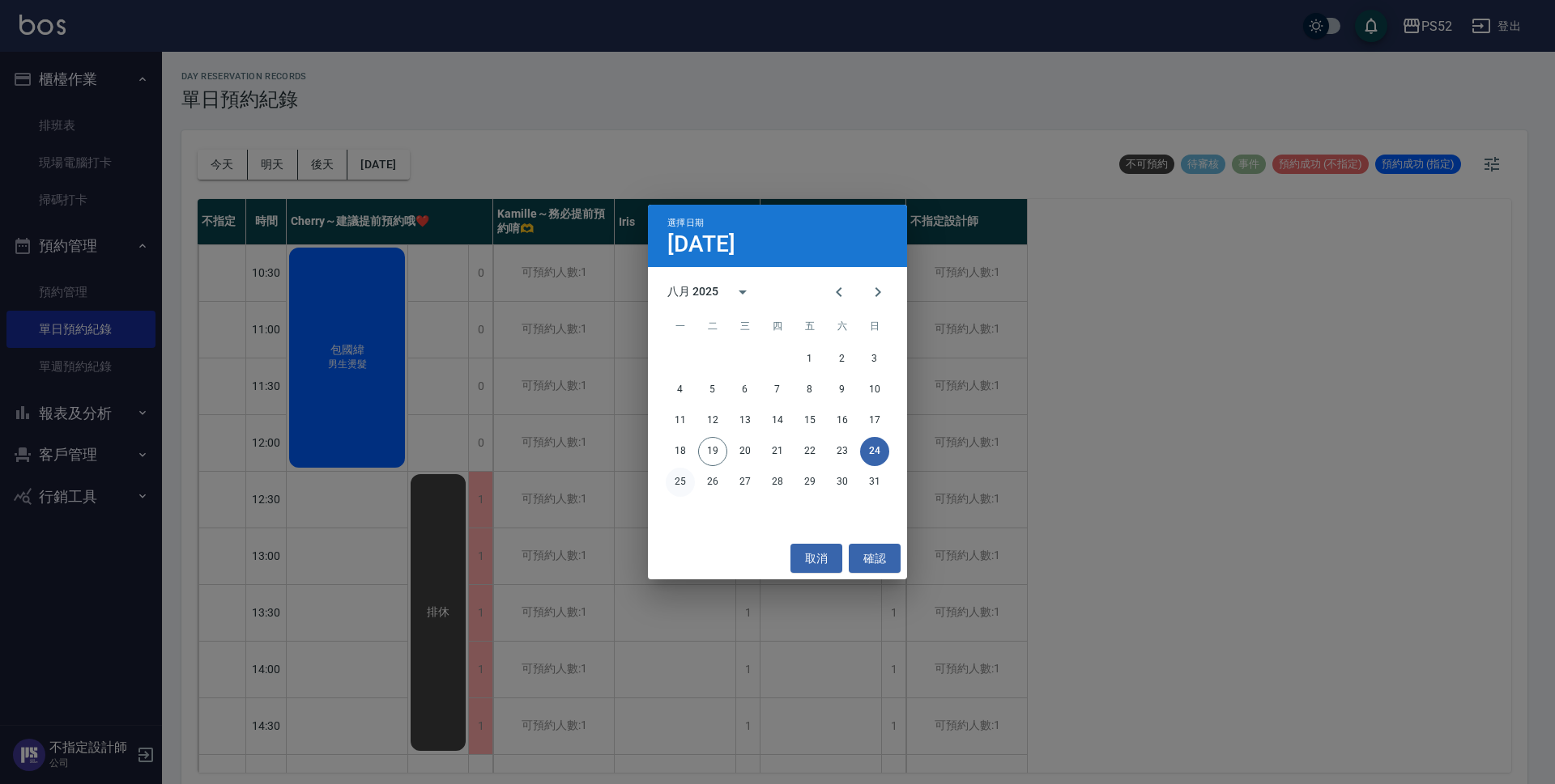
click at [678, 481] on button "25" at bounding box center [681, 482] width 29 height 29
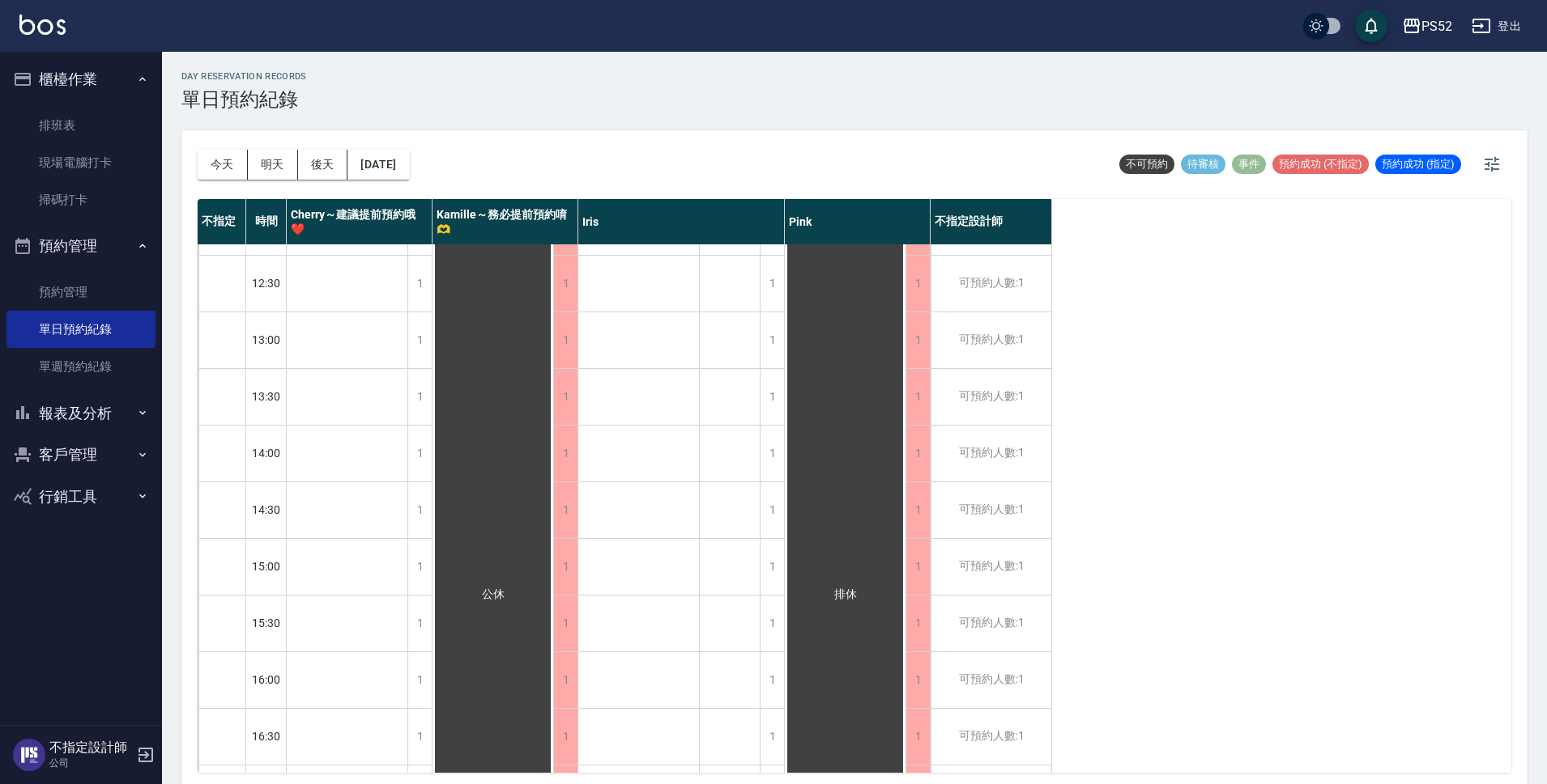
scroll to position [378, 0]
click at [393, 171] on button "[DATE]" at bounding box center [378, 164] width 62 height 30
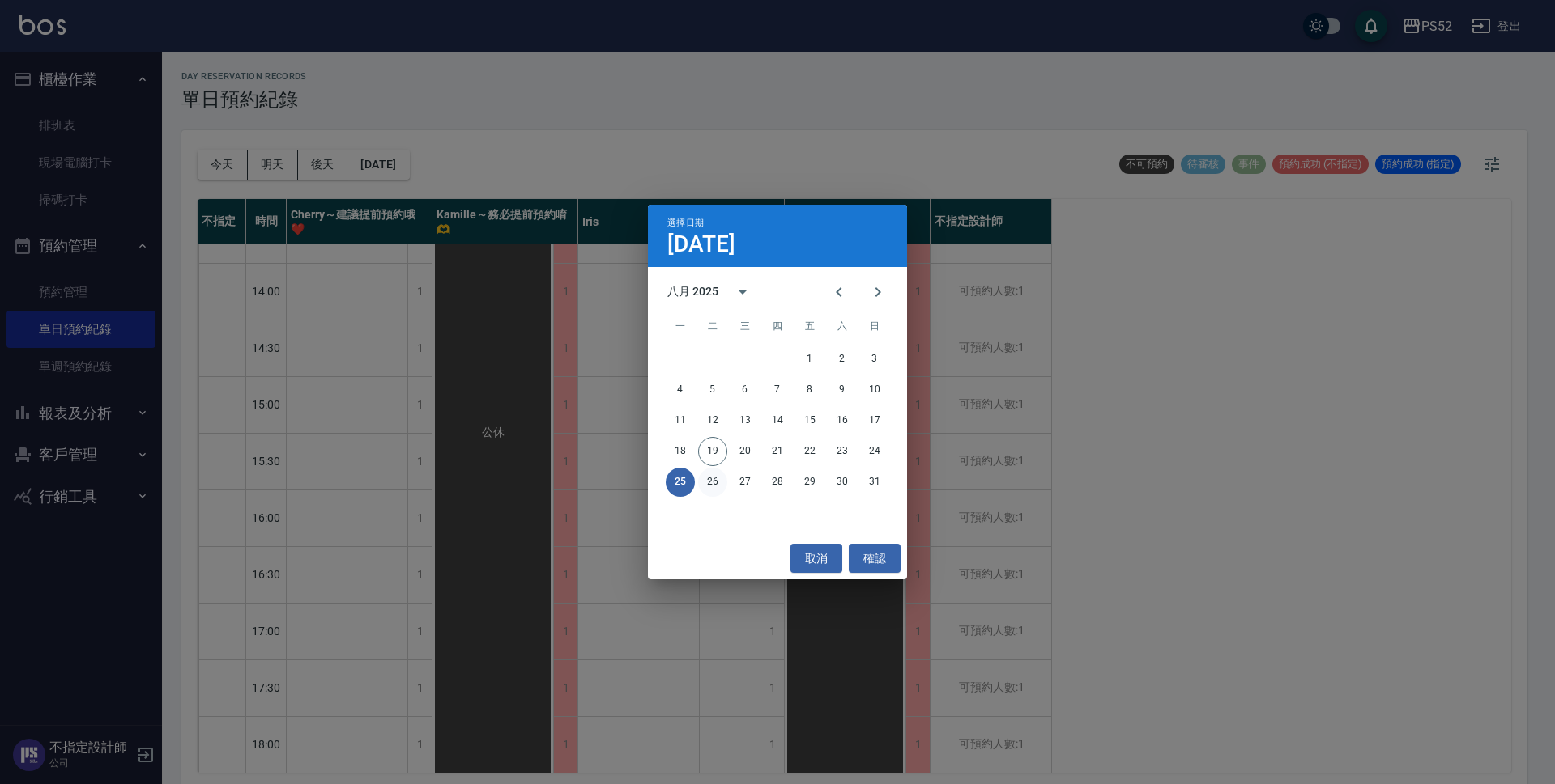
click at [712, 485] on button "26" at bounding box center [713, 482] width 29 height 29
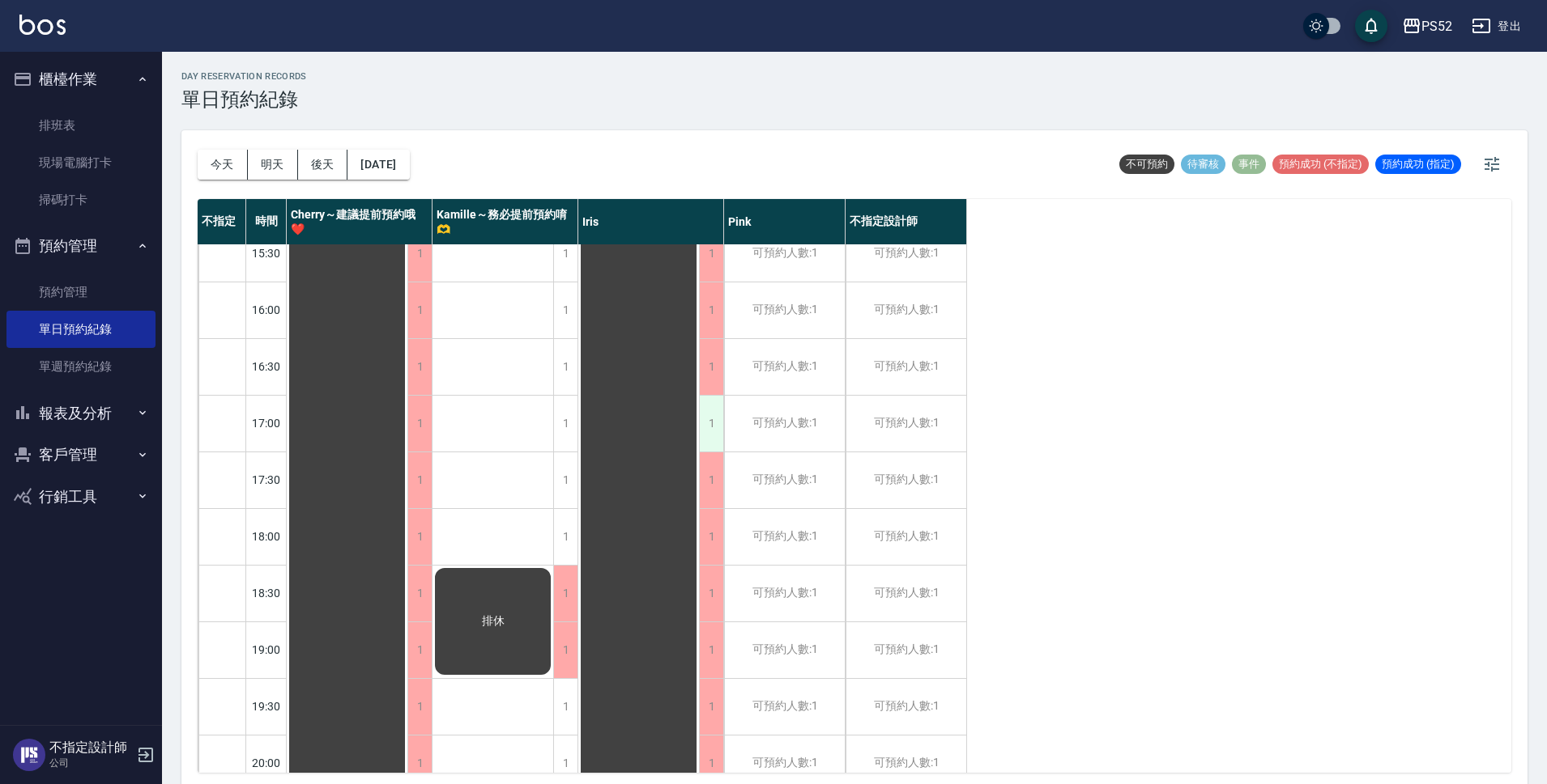
scroll to position [619, 0]
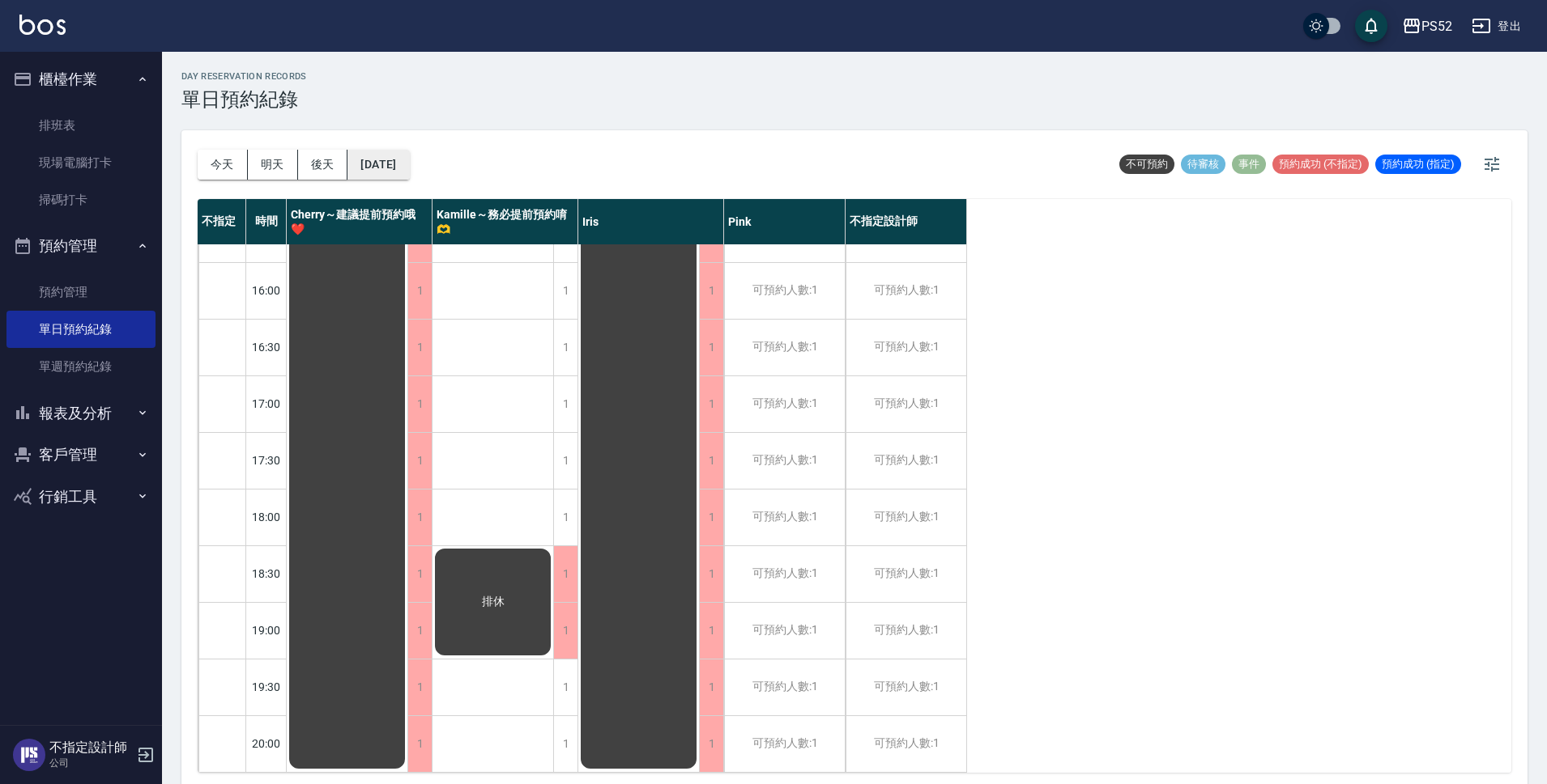
click at [372, 157] on button "[DATE]" at bounding box center [378, 164] width 62 height 30
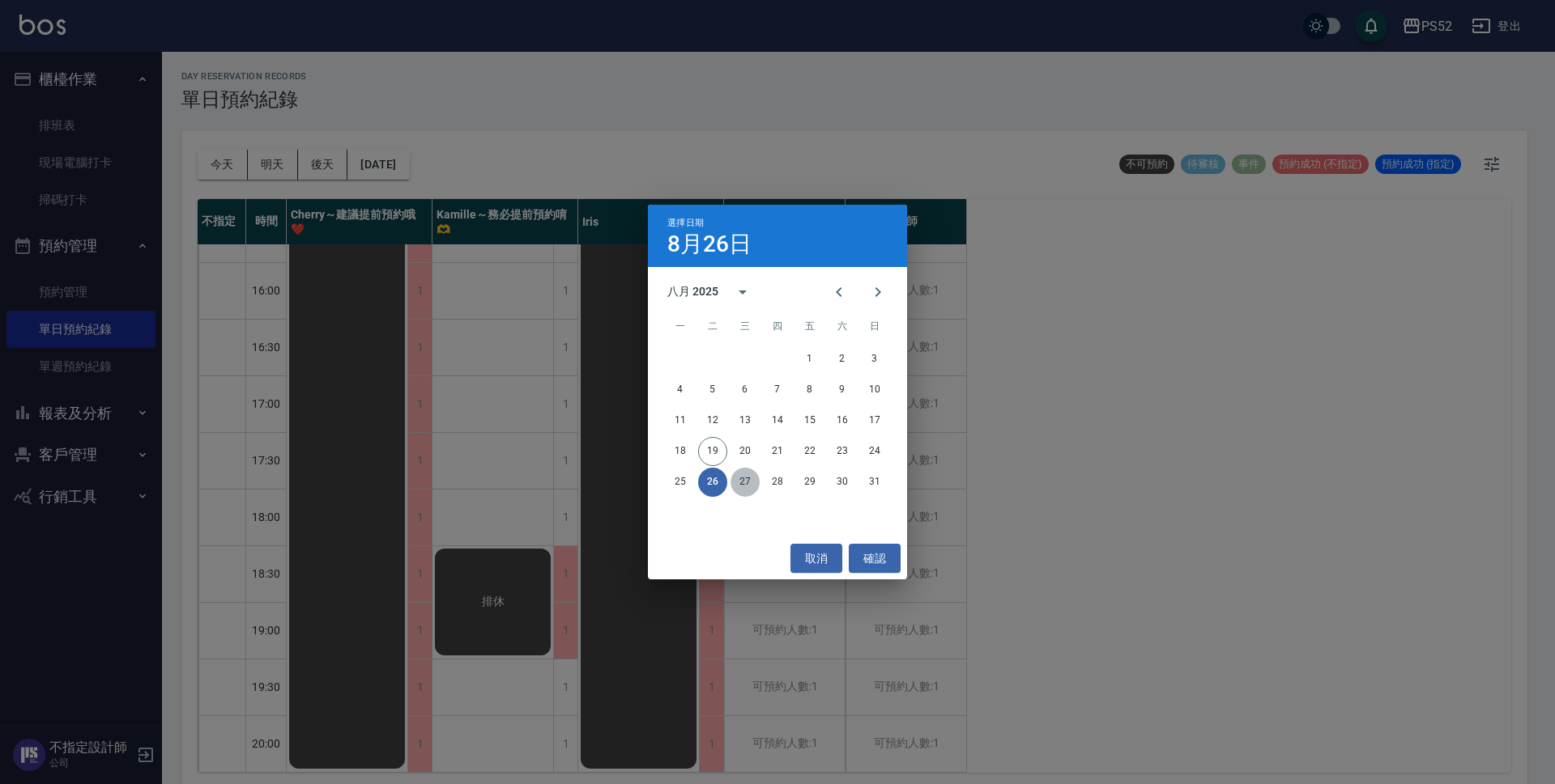
click at [748, 485] on button "27" at bounding box center [745, 482] width 29 height 29
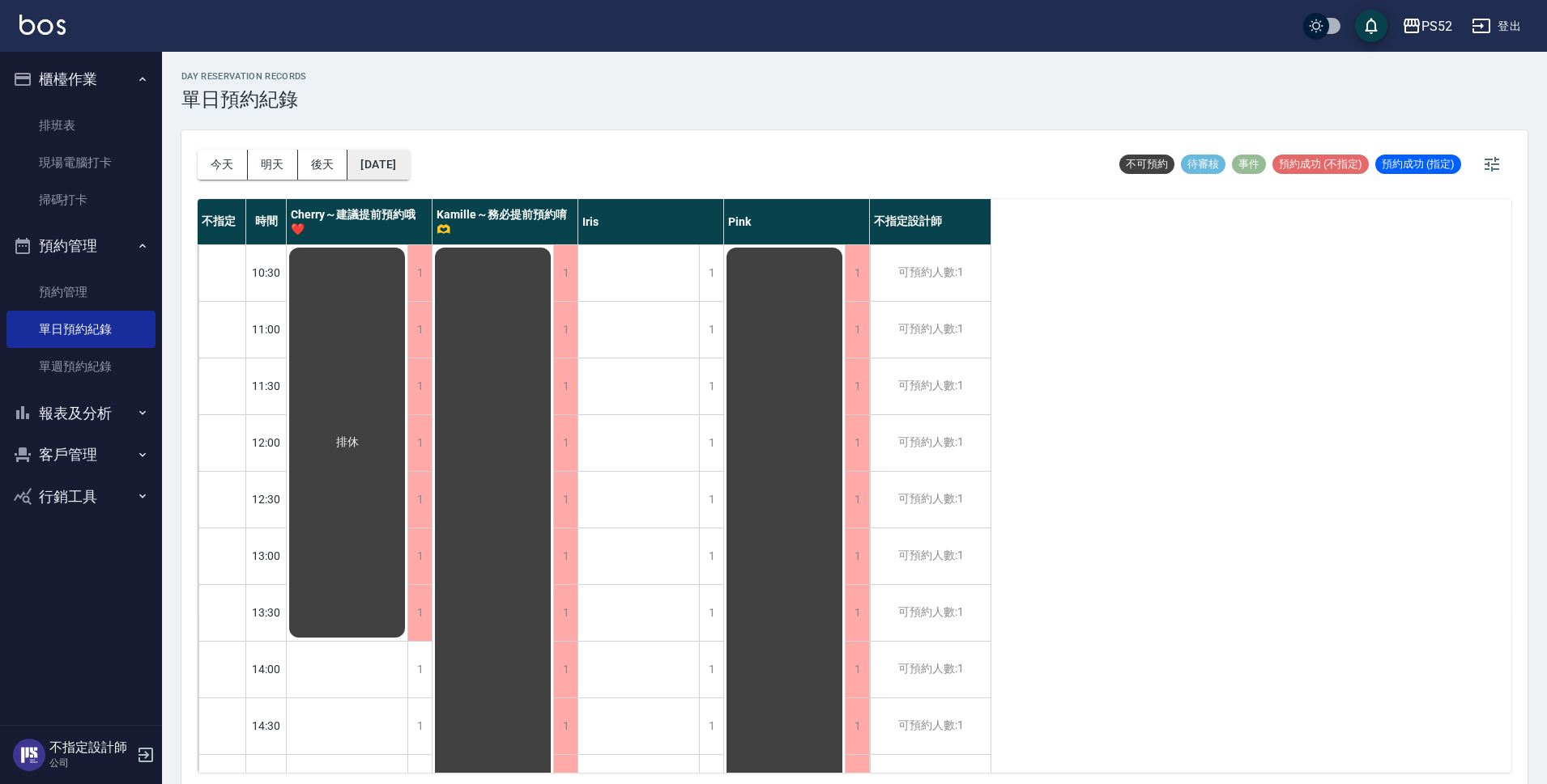
click at [409, 174] on button "[DATE]" at bounding box center [378, 164] width 62 height 30
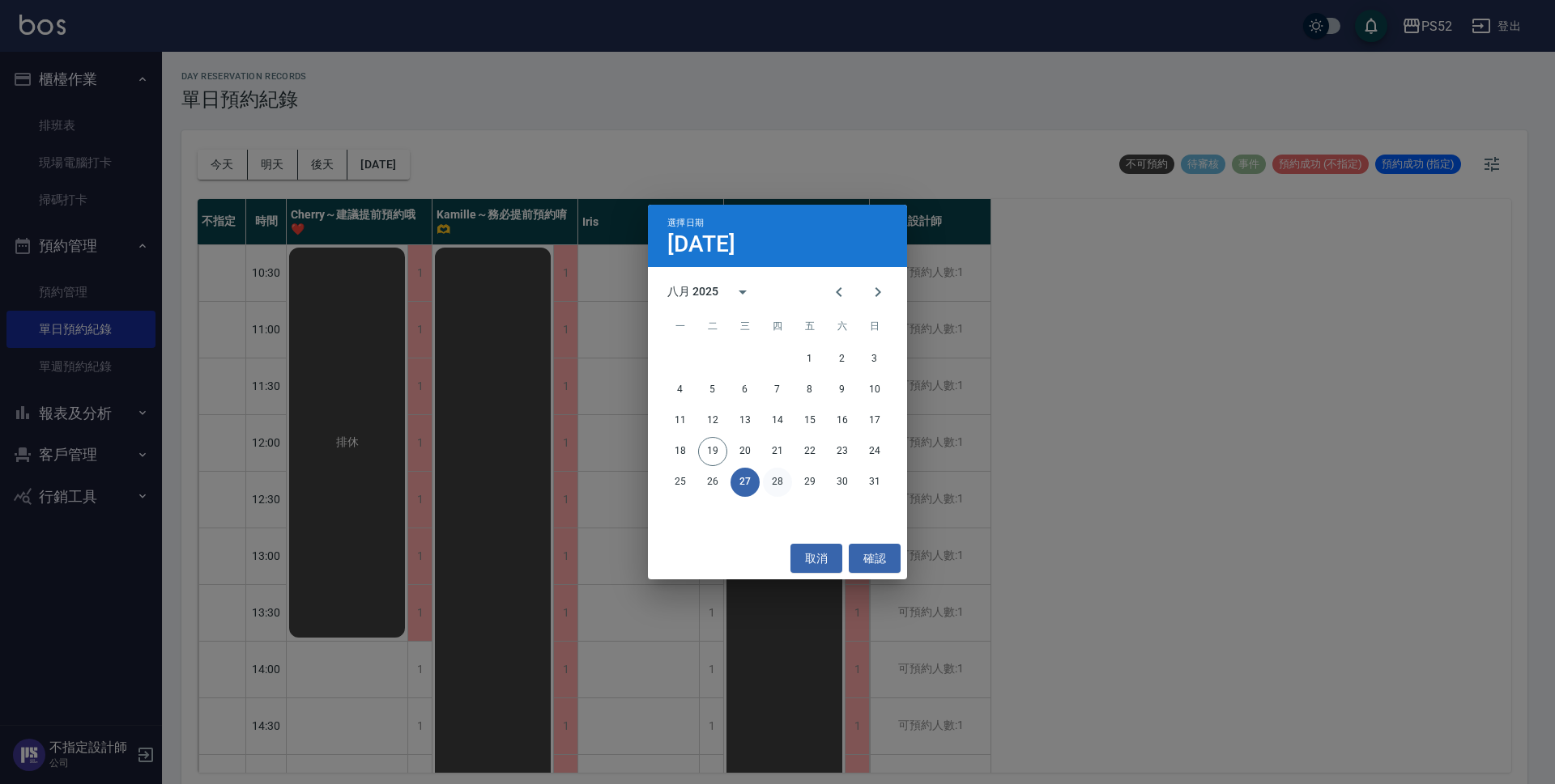
click at [785, 481] on button "28" at bounding box center [778, 482] width 29 height 29
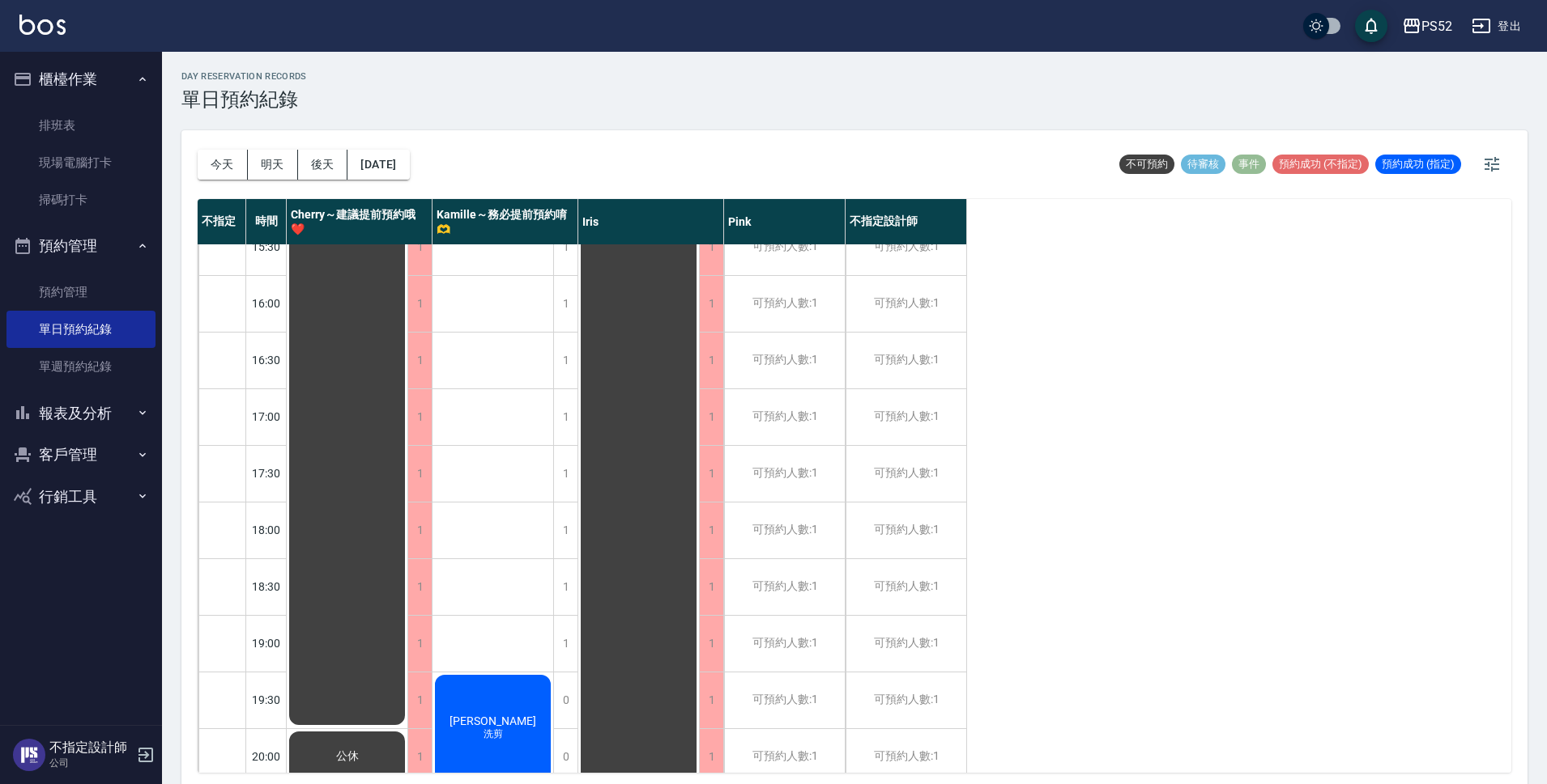
scroll to position [619, 0]
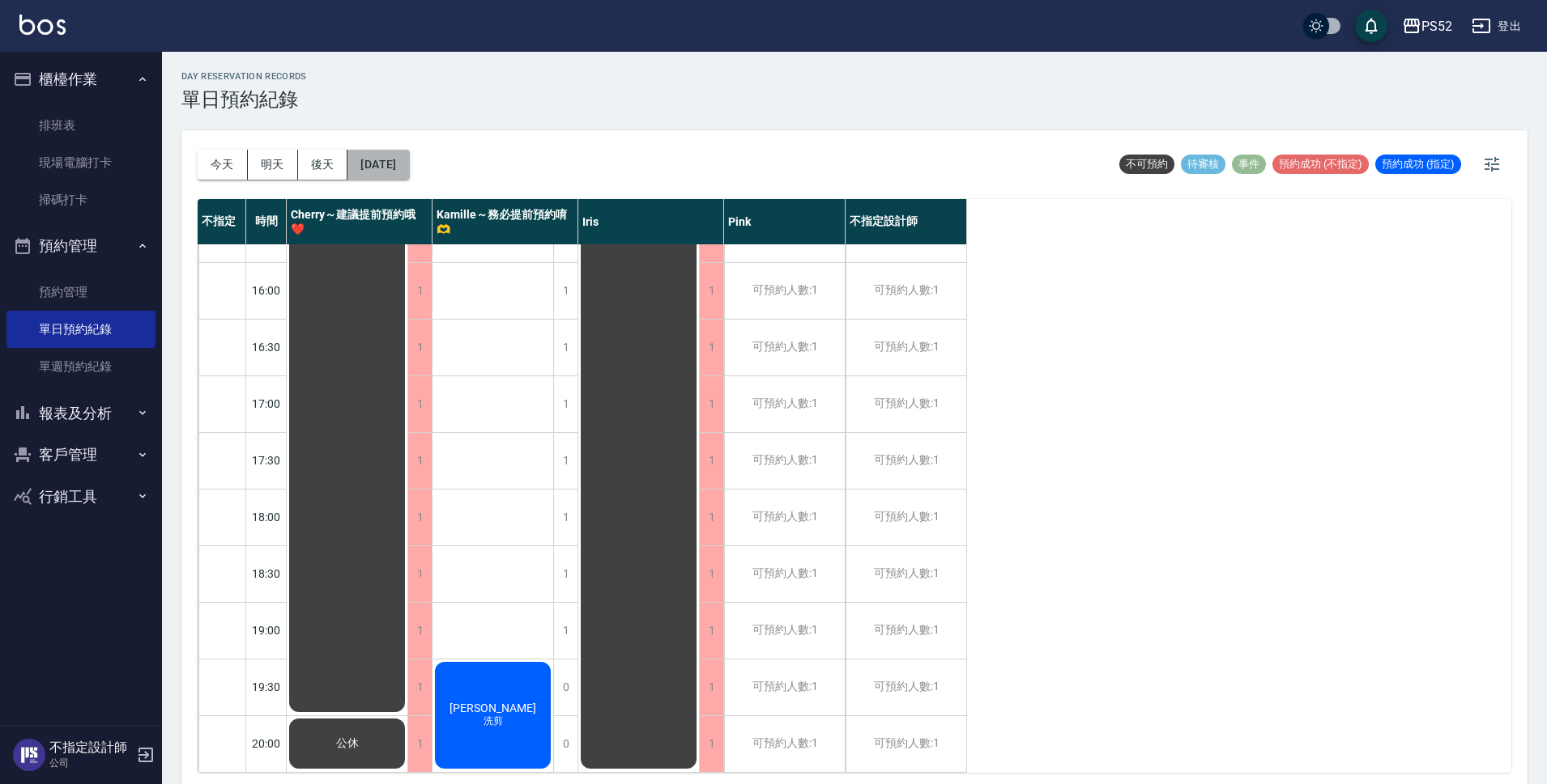
click at [402, 170] on button "[DATE]" at bounding box center [378, 164] width 62 height 30
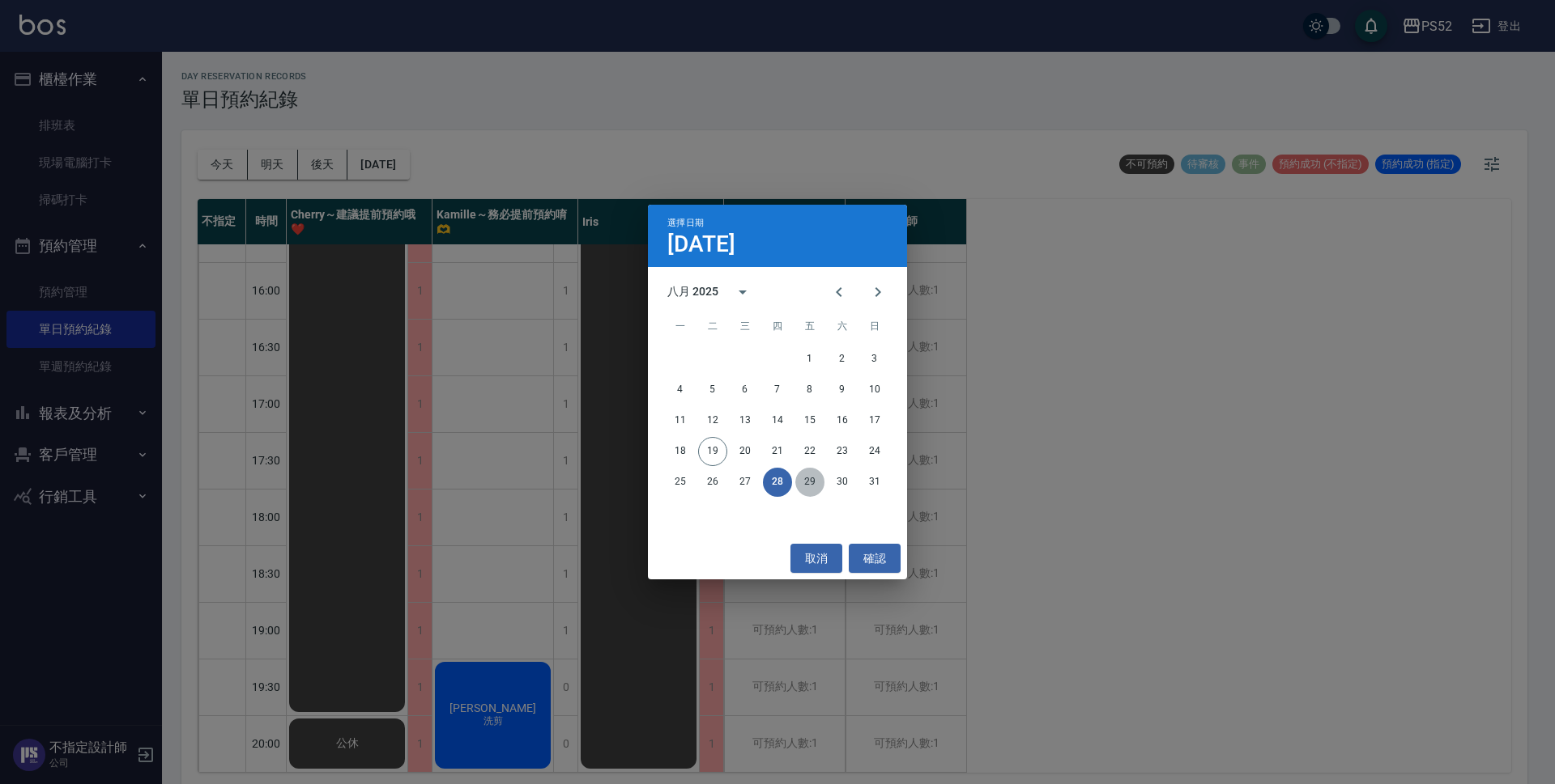
click at [821, 487] on button "29" at bounding box center [810, 482] width 29 height 29
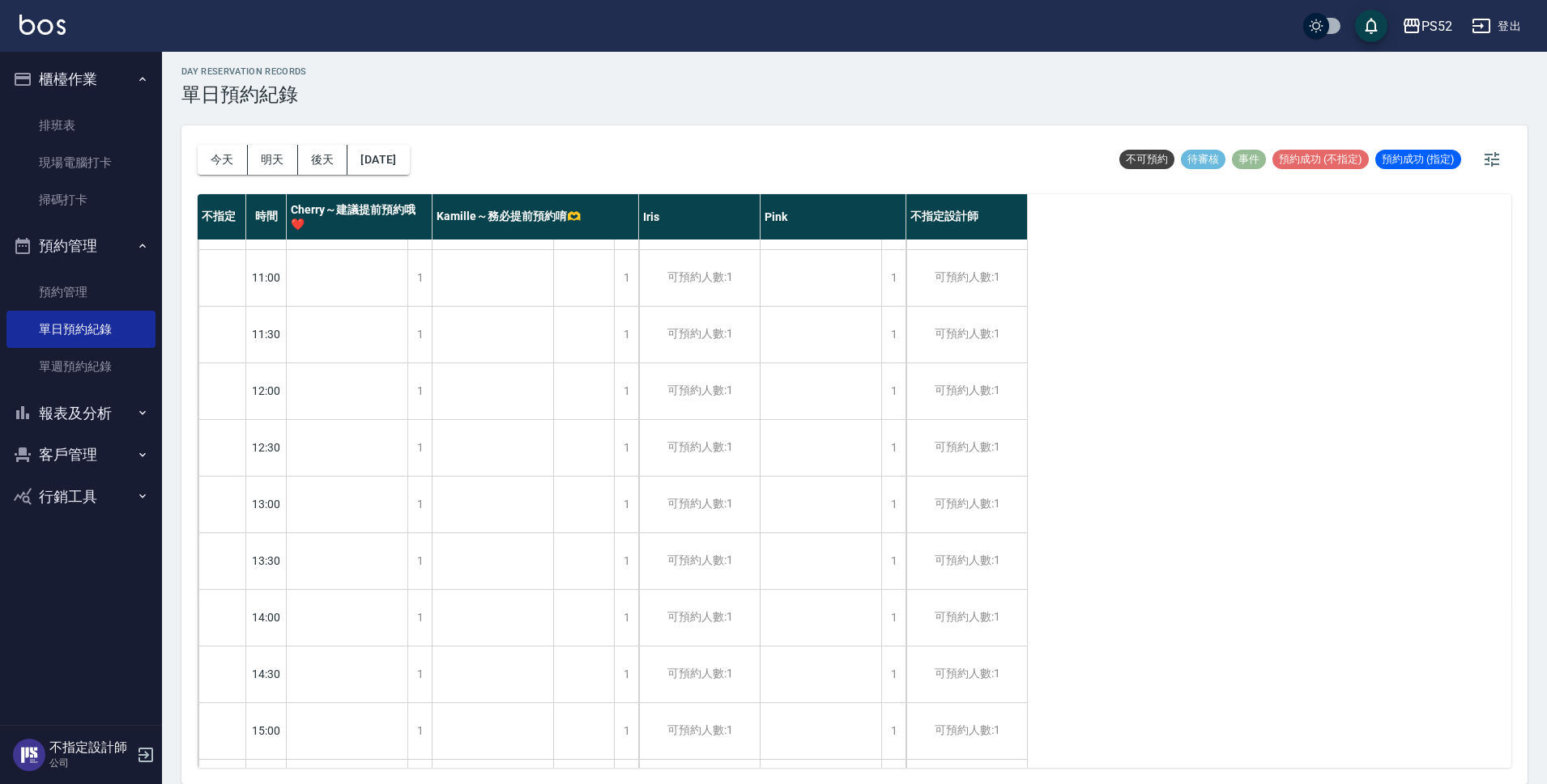
scroll to position [26, 0]
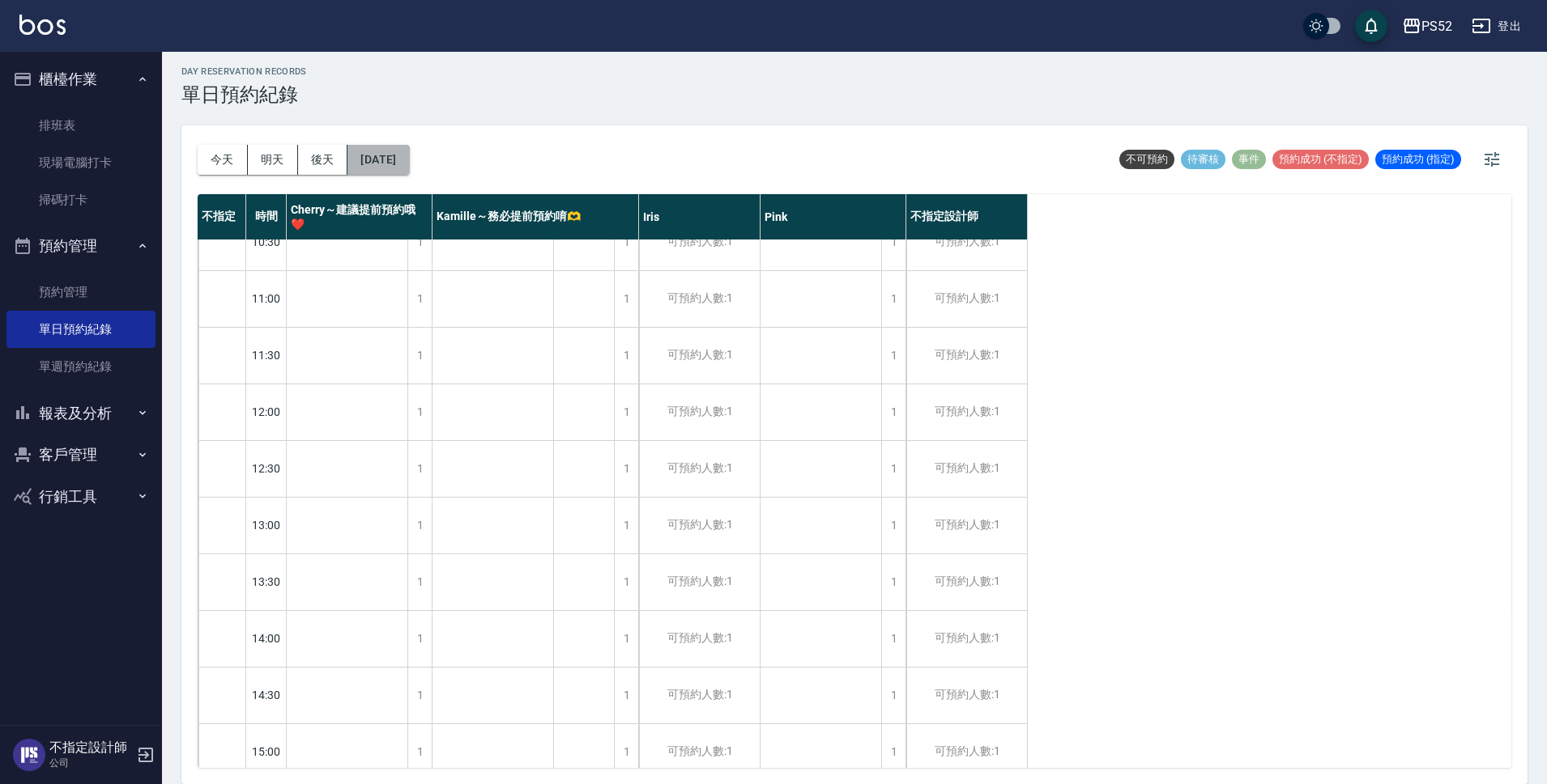
click at [373, 160] on button "[DATE]" at bounding box center [378, 159] width 62 height 30
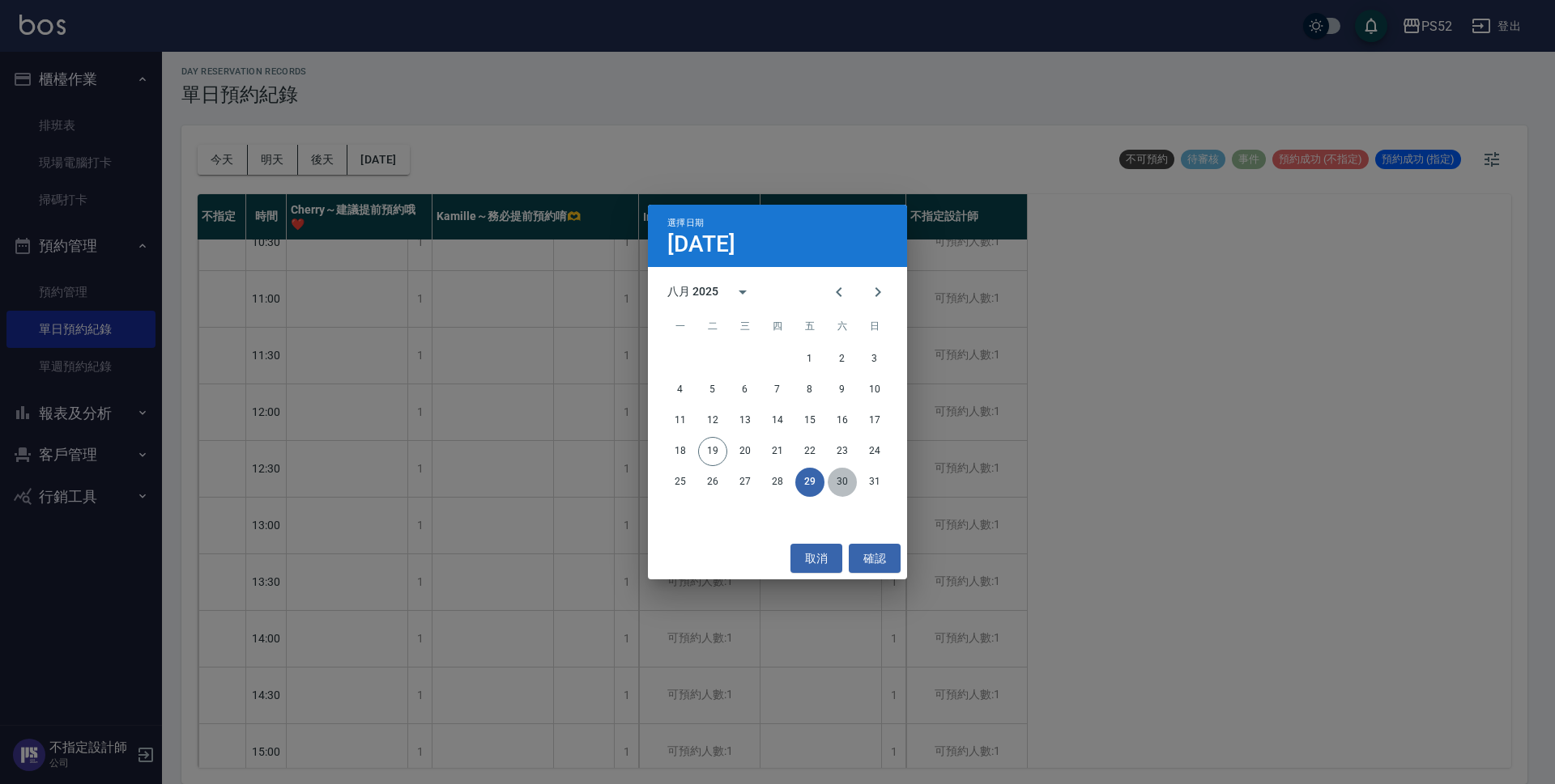
click at [841, 478] on button "30" at bounding box center [842, 482] width 29 height 29
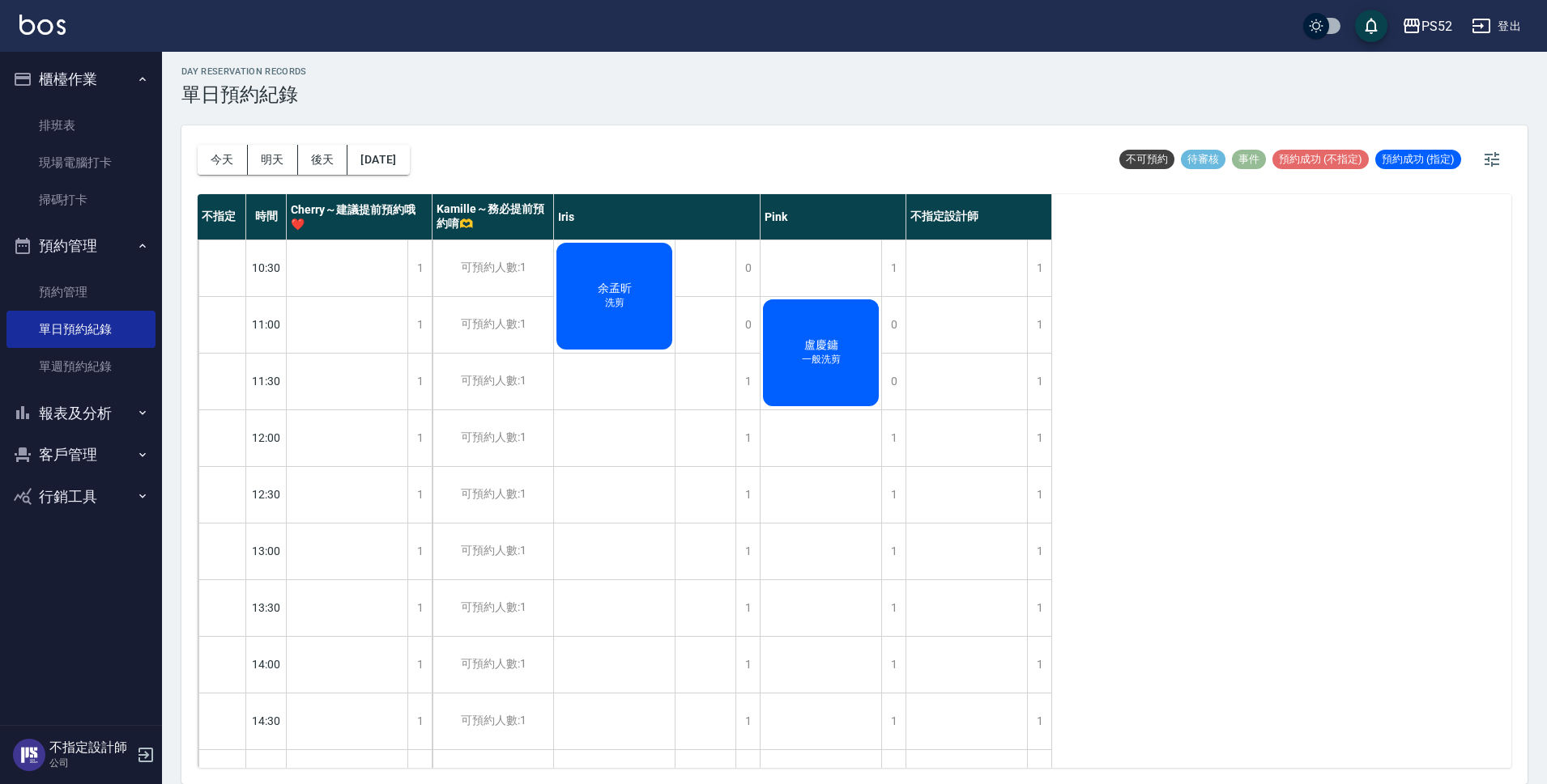
click at [440, 160] on div "[DATE] [DATE] [DATE] [DATE] 不可預約 待審核 事件 預約成功 (不指定) 預約成功 (指定)" at bounding box center [854, 160] width 1314 height 68
click at [409, 160] on button "[DATE]" at bounding box center [378, 159] width 62 height 30
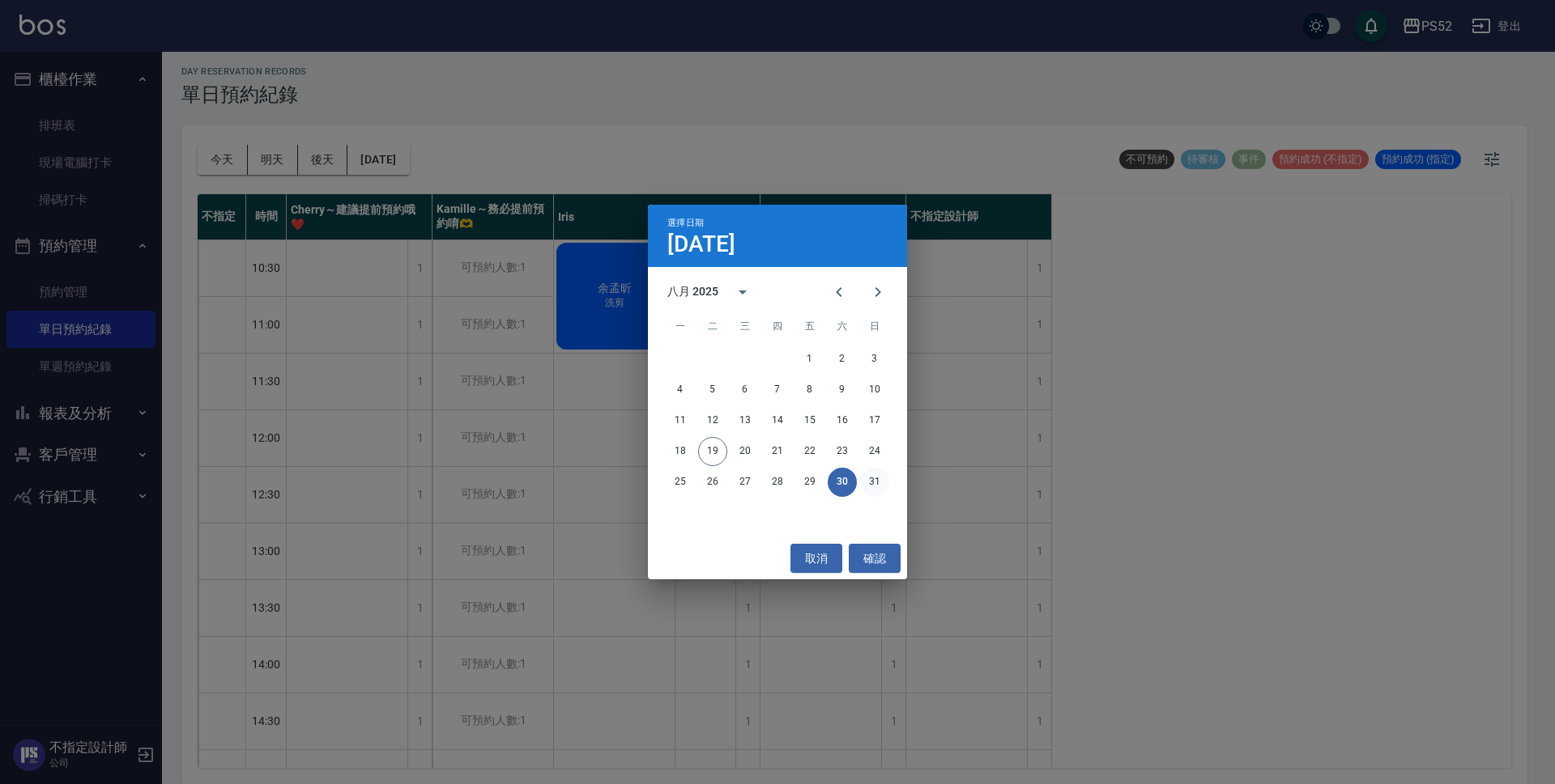
click at [866, 472] on button "31" at bounding box center [875, 482] width 29 height 29
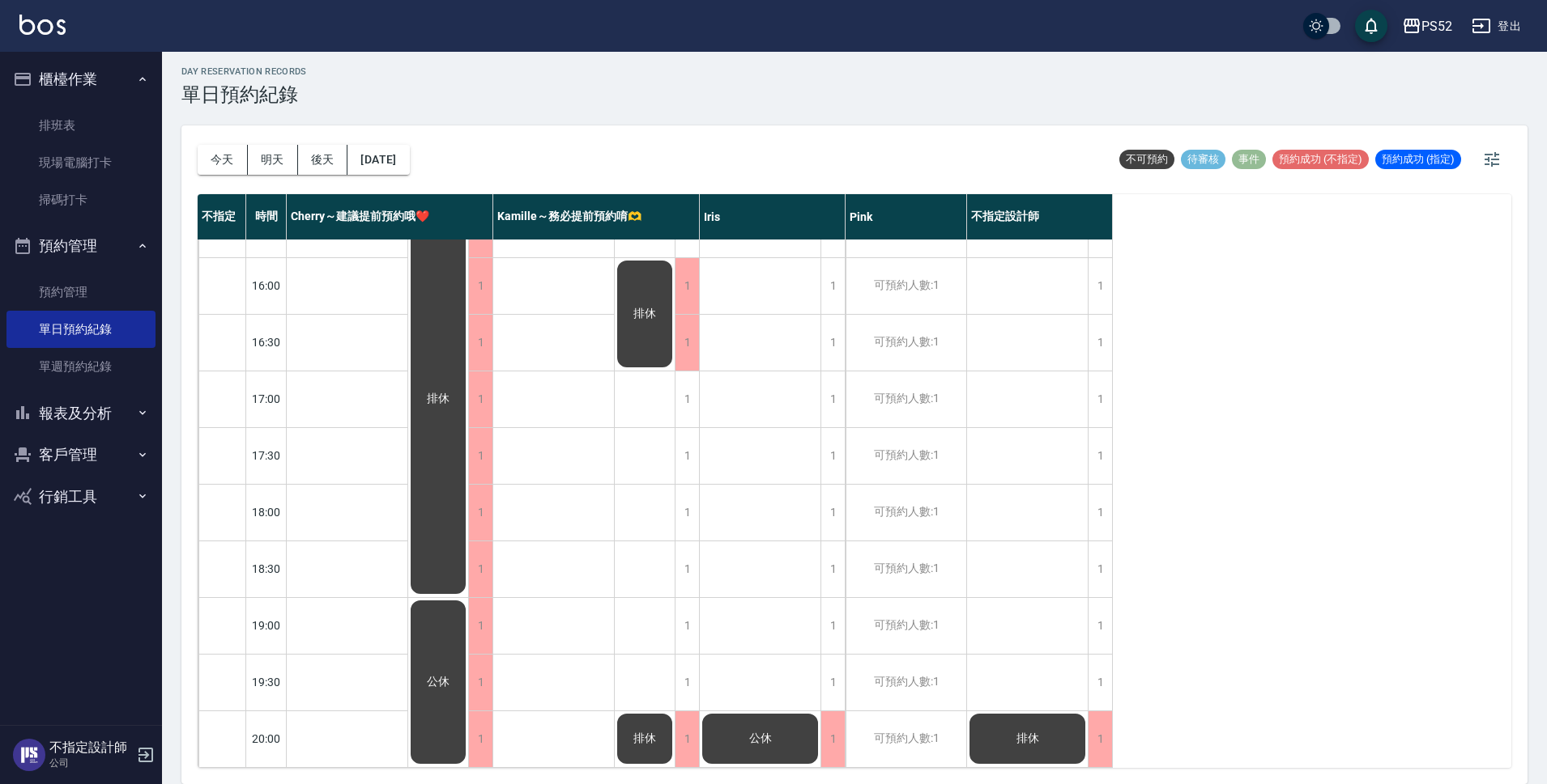
scroll to position [619, 0]
click at [409, 165] on button "[DATE]" at bounding box center [378, 159] width 62 height 30
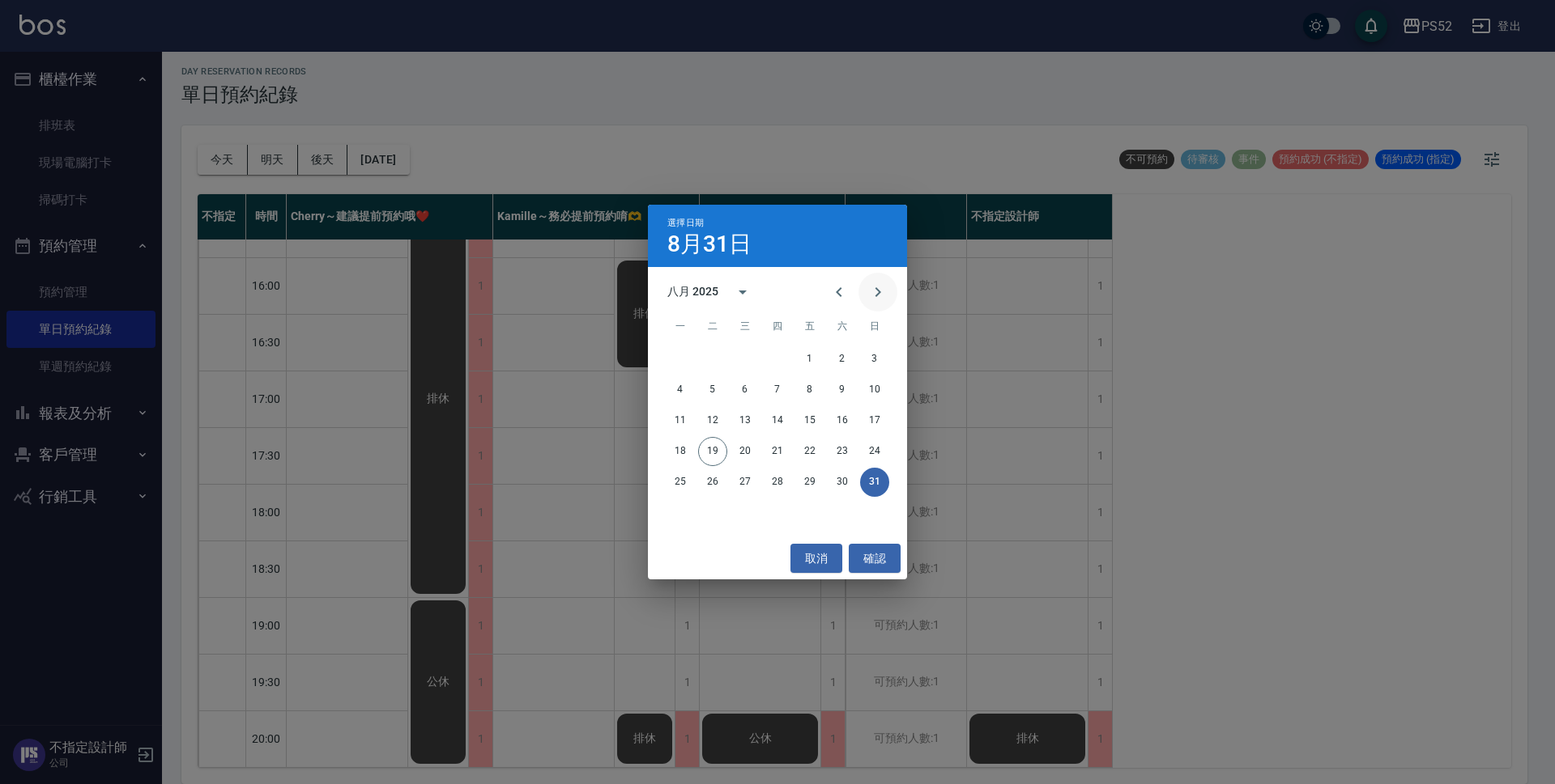
click at [881, 292] on icon "Next month" at bounding box center [878, 292] width 20 height 20
click at [692, 357] on button "1" at bounding box center [681, 359] width 29 height 29
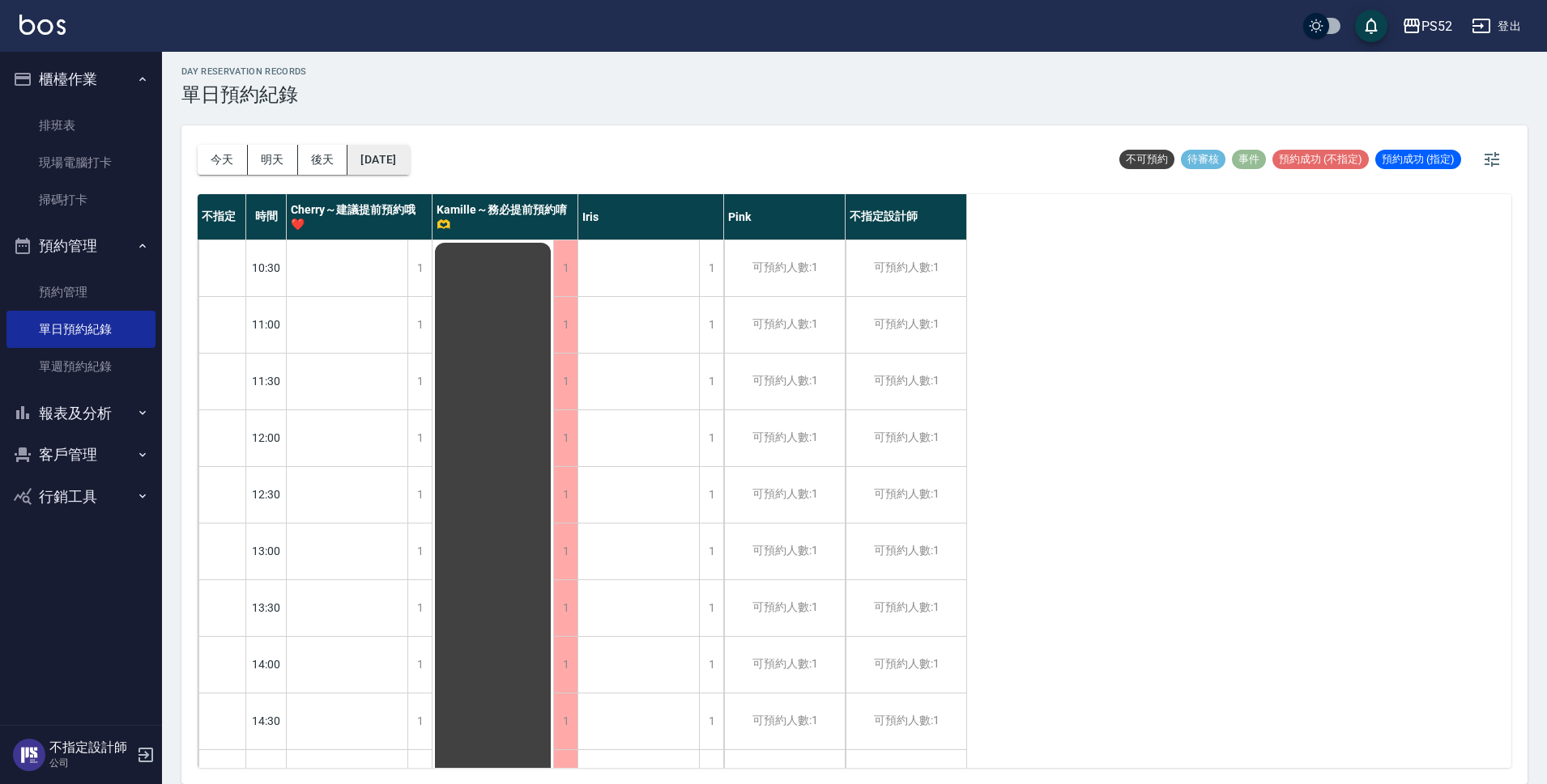
click at [409, 166] on button "[DATE]" at bounding box center [378, 159] width 62 height 30
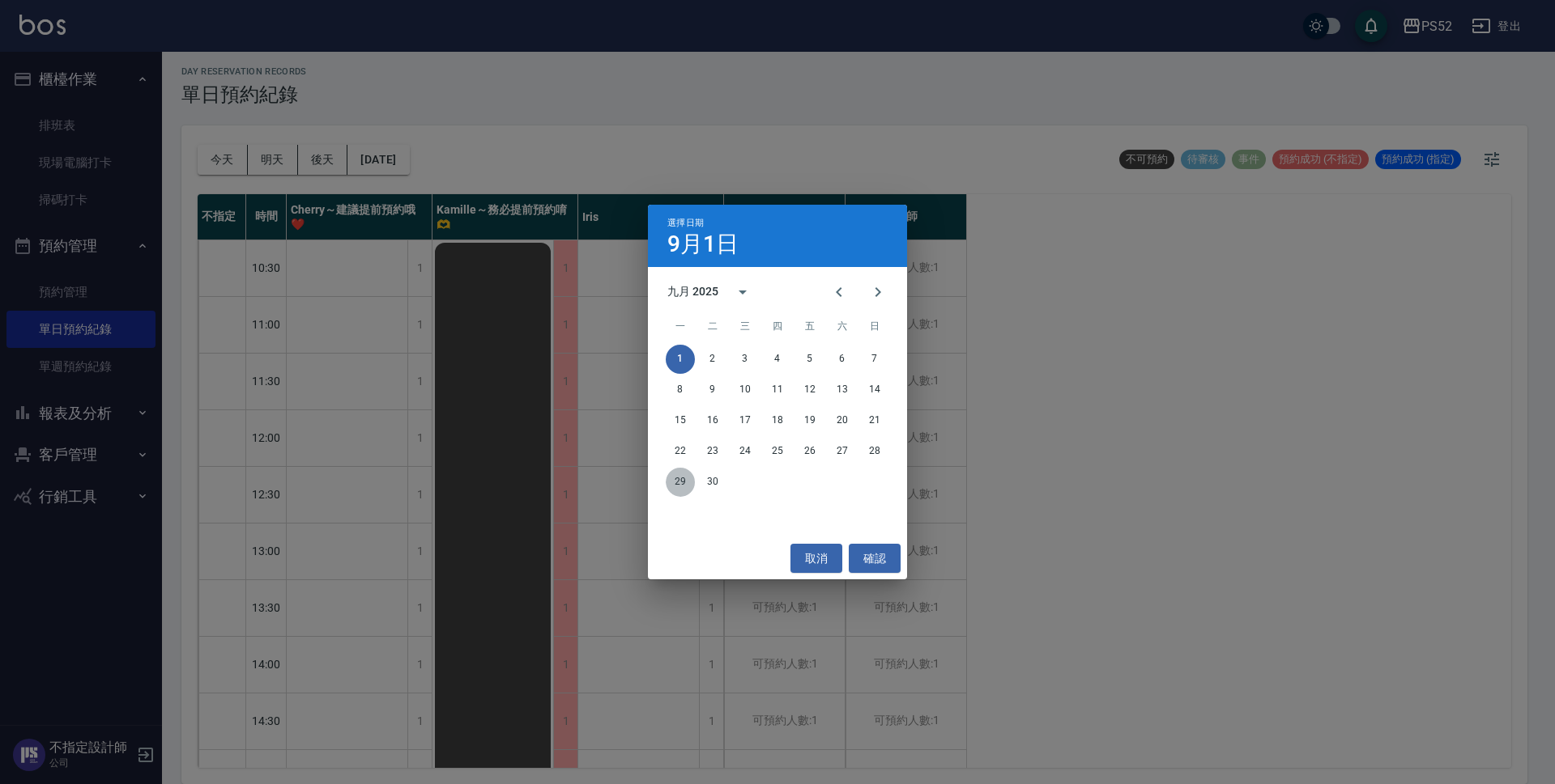
click at [680, 481] on button "29" at bounding box center [681, 482] width 29 height 29
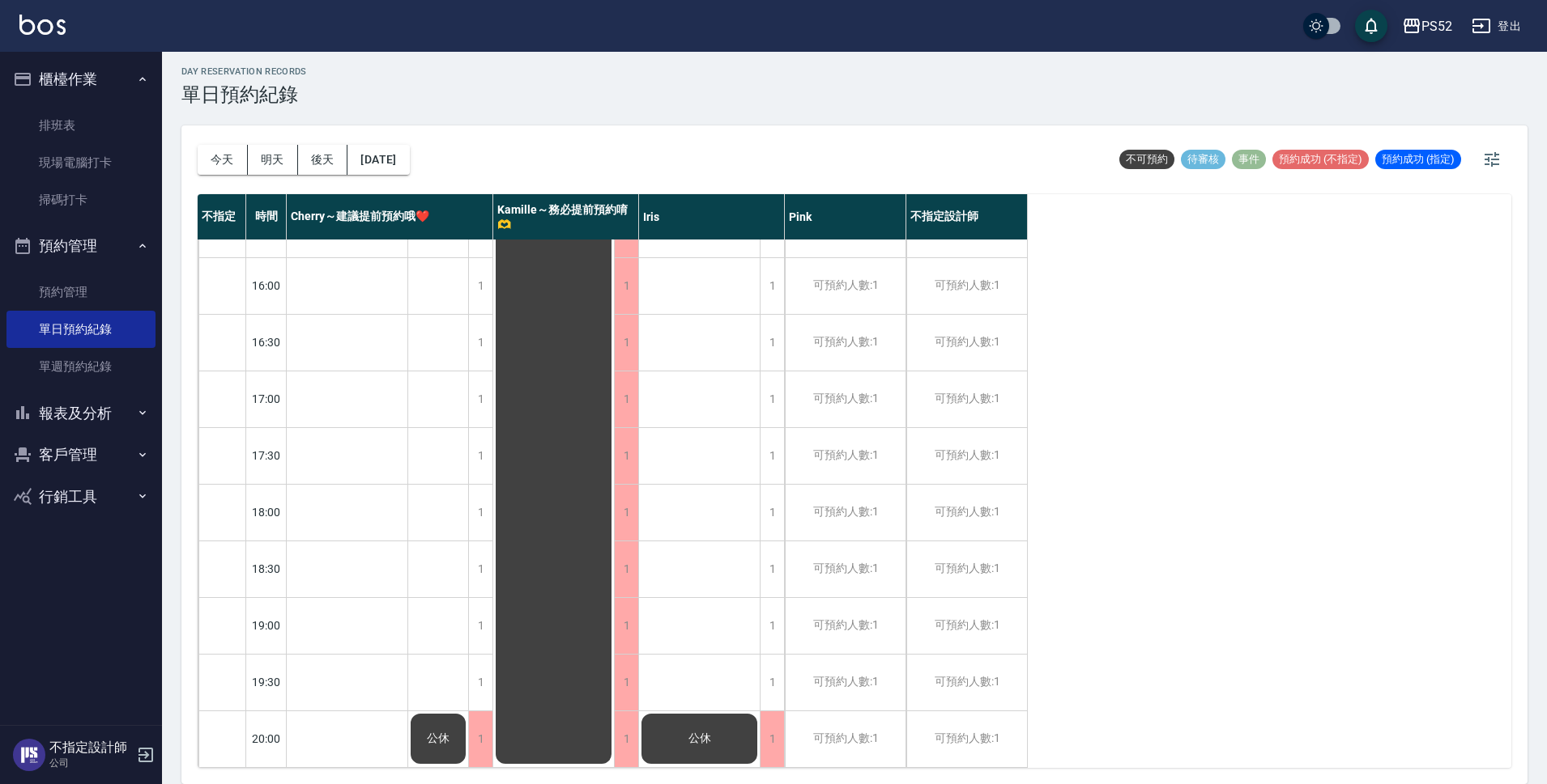
scroll to position [619, 0]
click at [227, 166] on button "今天" at bounding box center [222, 159] width 50 height 30
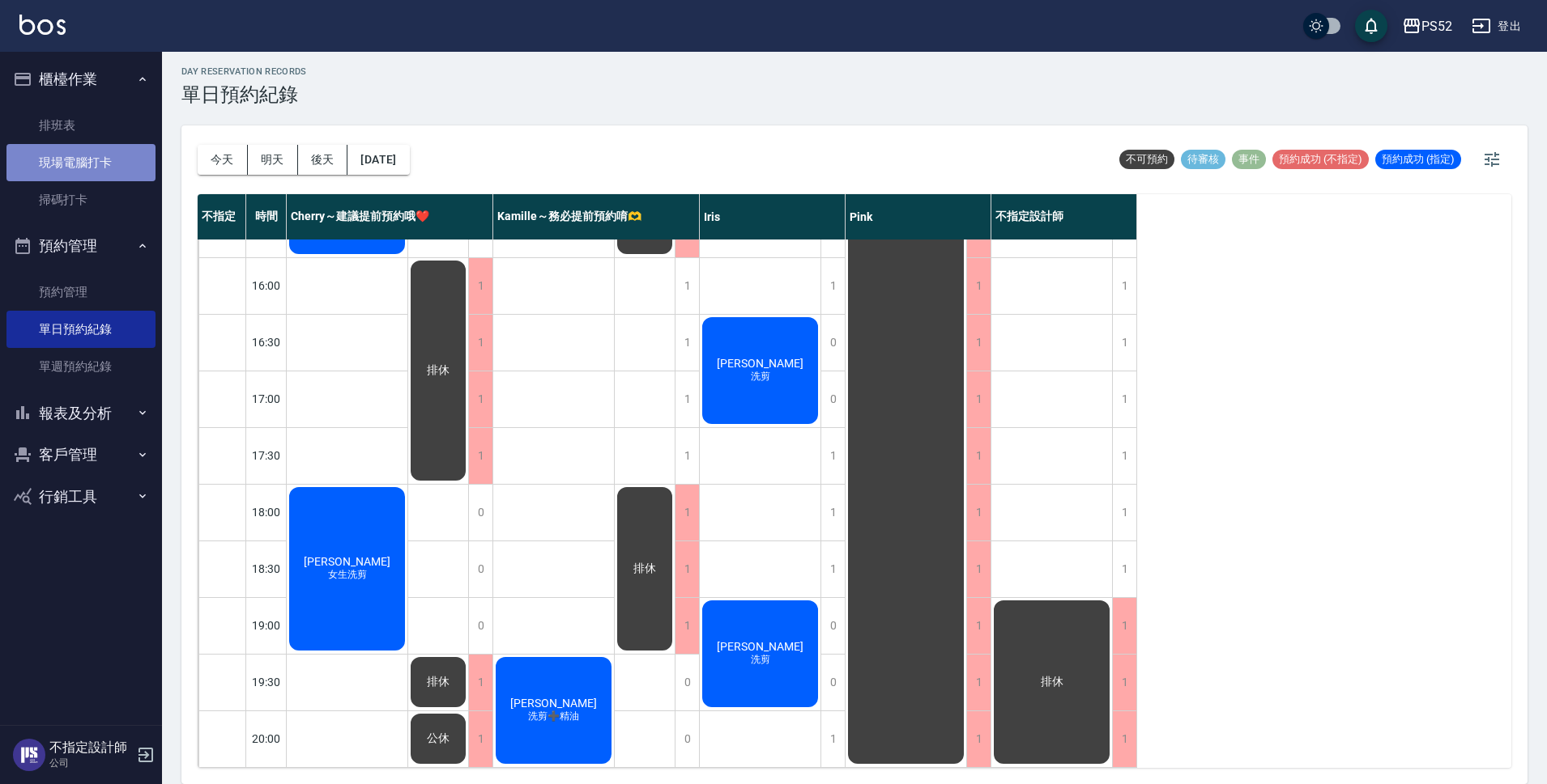
click at [128, 168] on link "現場電腦打卡" at bounding box center [81, 163] width 149 height 37
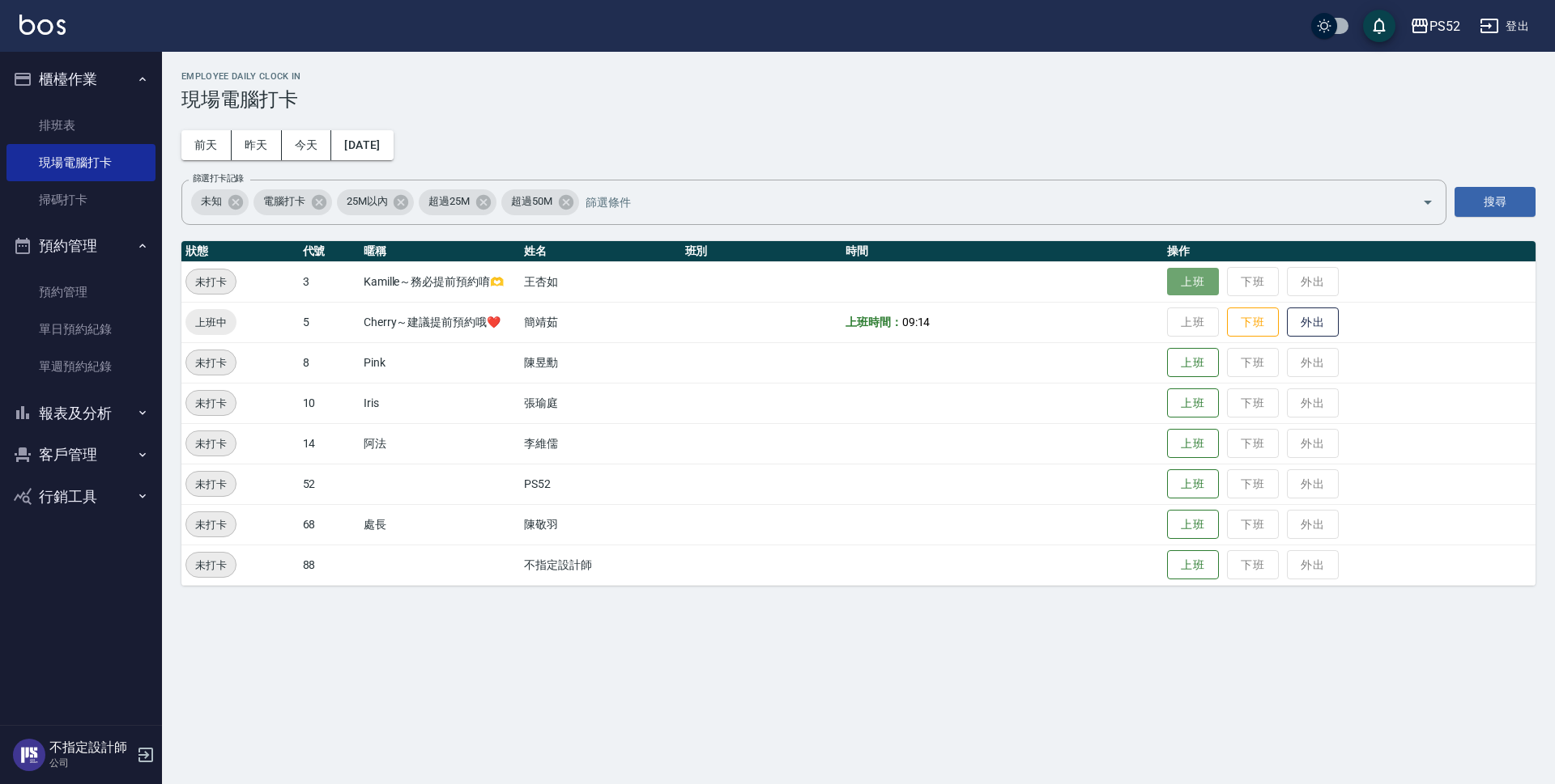
click at [1197, 269] on button "上班" at bounding box center [1193, 281] width 52 height 28
click at [1186, 392] on button "上班" at bounding box center [1193, 403] width 52 height 28
